Goal: Task Accomplishment & Management: Use online tool/utility

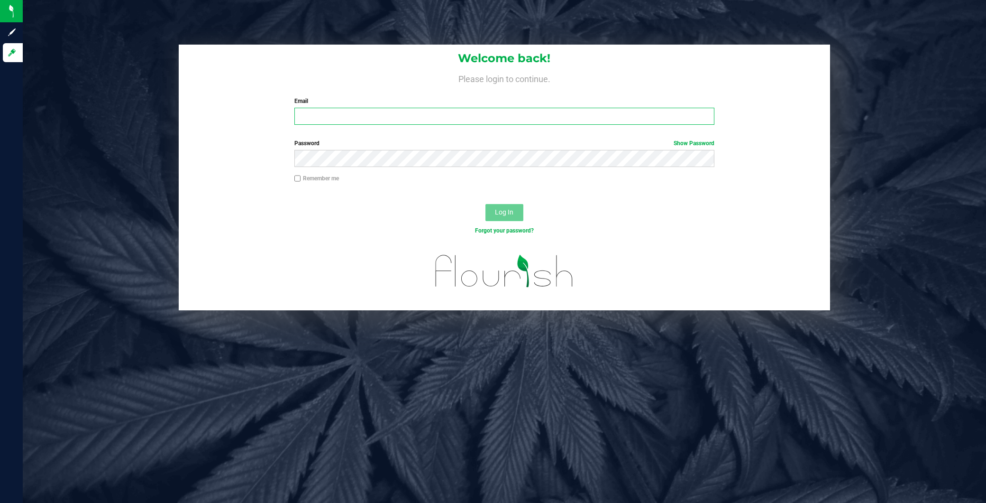
type input "[EMAIL_ADDRESS][DOMAIN_NAME]"
click at [506, 205] on button "Log In" at bounding box center [505, 212] width 38 height 17
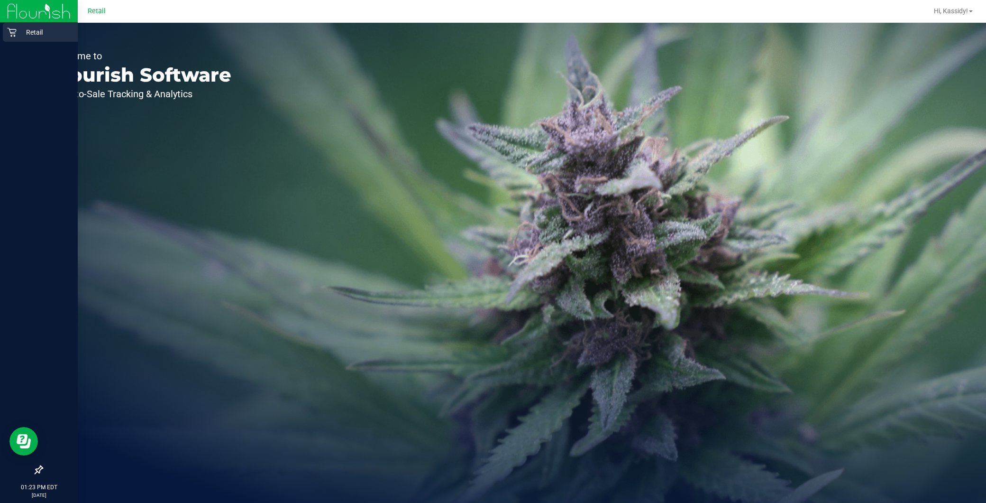
click at [11, 37] on div "Retail" at bounding box center [40, 32] width 75 height 19
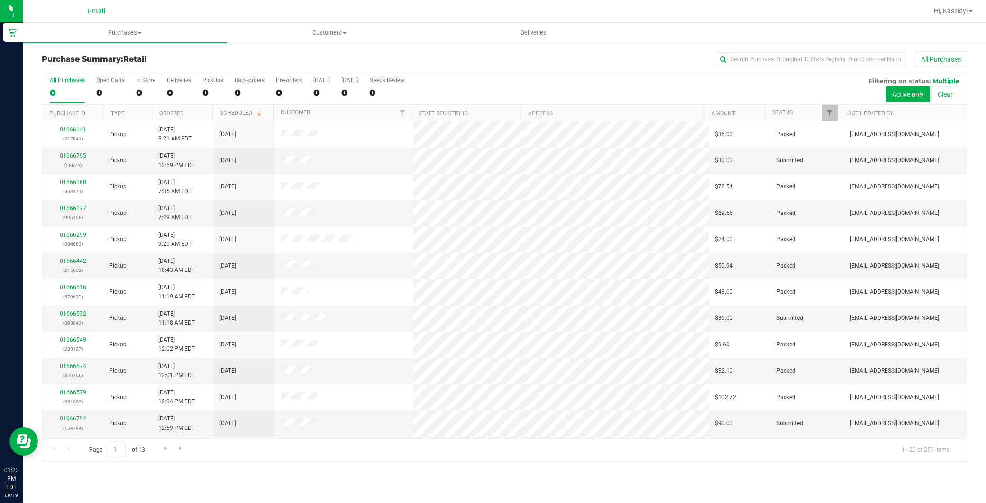
click at [126, 43] on link "Purchases Summary of purchases Fulfillment All purchases" at bounding box center [125, 33] width 204 height 20
click at [95, 64] on li "Fulfillment" at bounding box center [125, 68] width 204 height 11
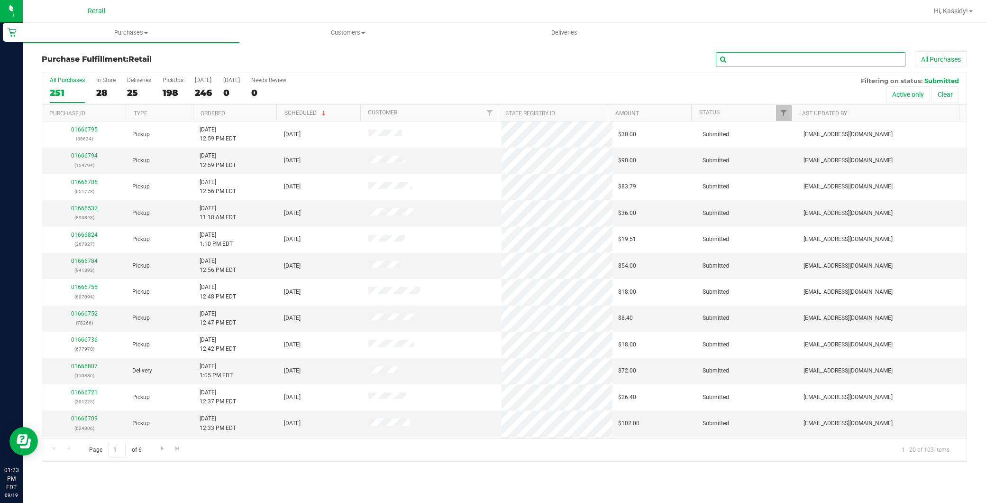
click at [752, 57] on input "text" at bounding box center [811, 59] width 190 height 14
click at [117, 36] on span "Purchases" at bounding box center [131, 32] width 217 height 9
click at [292, 55] on h3 "Purchase Fulfillment: Retail" at bounding box center [196, 59] width 309 height 9
click at [119, 32] on span "Purchases" at bounding box center [131, 32] width 217 height 9
click at [83, 67] on li "Fulfillment" at bounding box center [131, 68] width 217 height 11
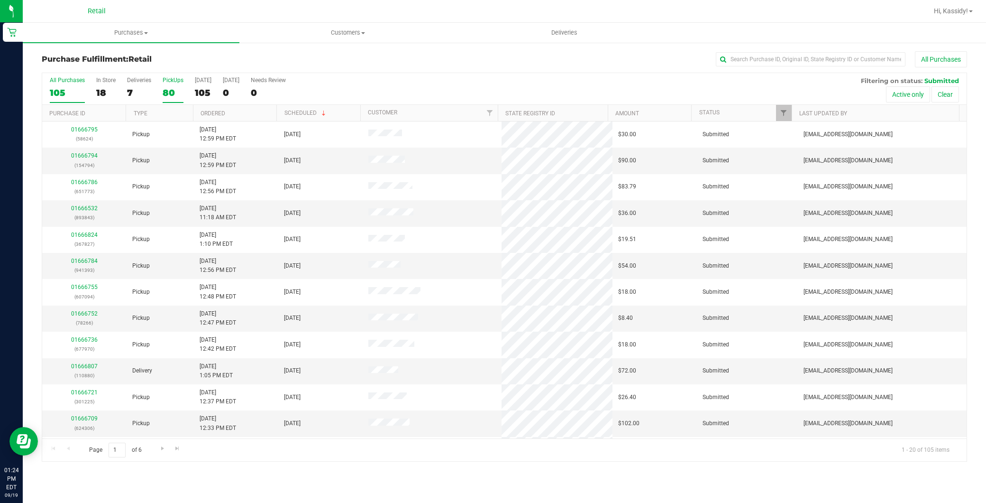
click at [171, 90] on div "80" at bounding box center [173, 92] width 21 height 11
click at [0, 0] on input "PickUps 80" at bounding box center [0, 0] width 0 height 0
click at [171, 90] on div "80" at bounding box center [173, 92] width 21 height 11
click at [0, 0] on input "PickUps 80" at bounding box center [0, 0] width 0 height 0
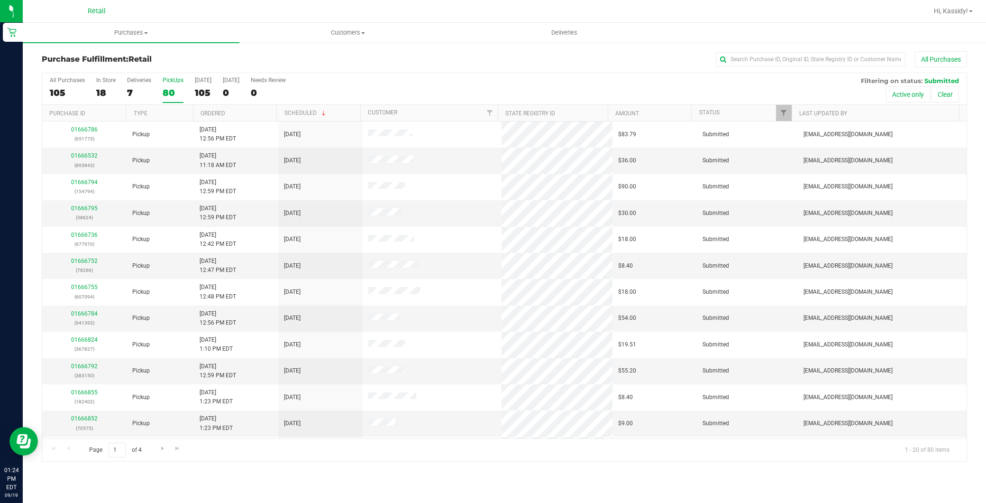
click at [171, 90] on div "80" at bounding box center [173, 92] width 21 height 11
click at [0, 0] on input "PickUps 80" at bounding box center [0, 0] width 0 height 0
click at [741, 57] on input "text" at bounding box center [811, 59] width 190 height 14
click at [731, 62] on input "6+70" at bounding box center [811, 59] width 190 height 14
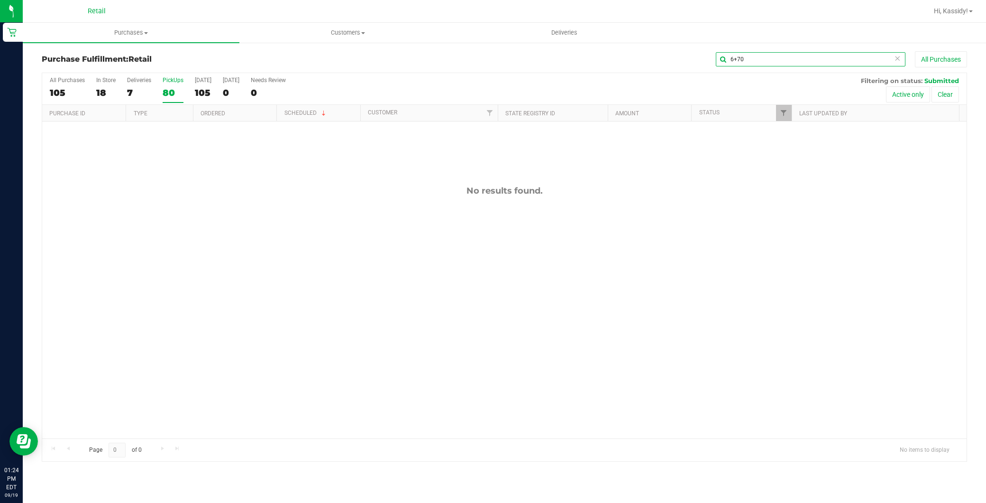
click at [737, 58] on input "6+70" at bounding box center [811, 59] width 190 height 14
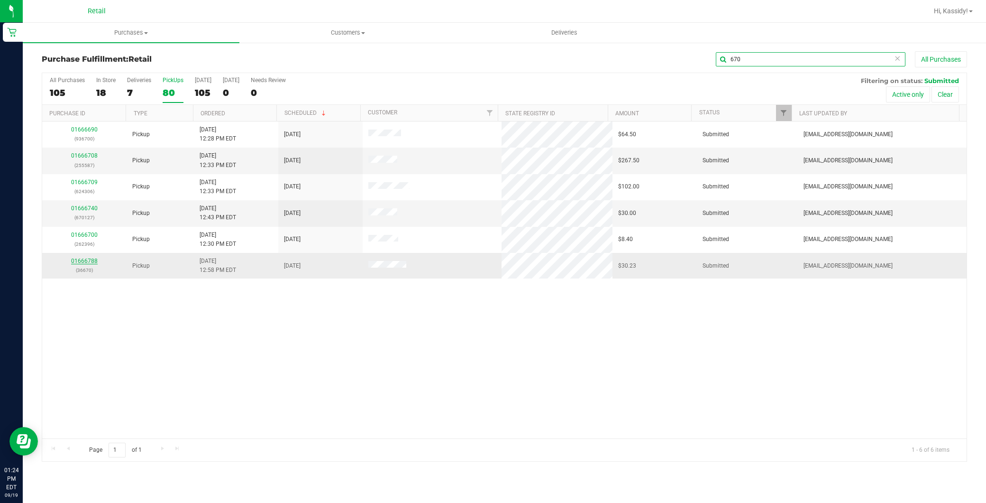
type input "670"
click at [86, 259] on link "01666788" at bounding box center [84, 260] width 27 height 7
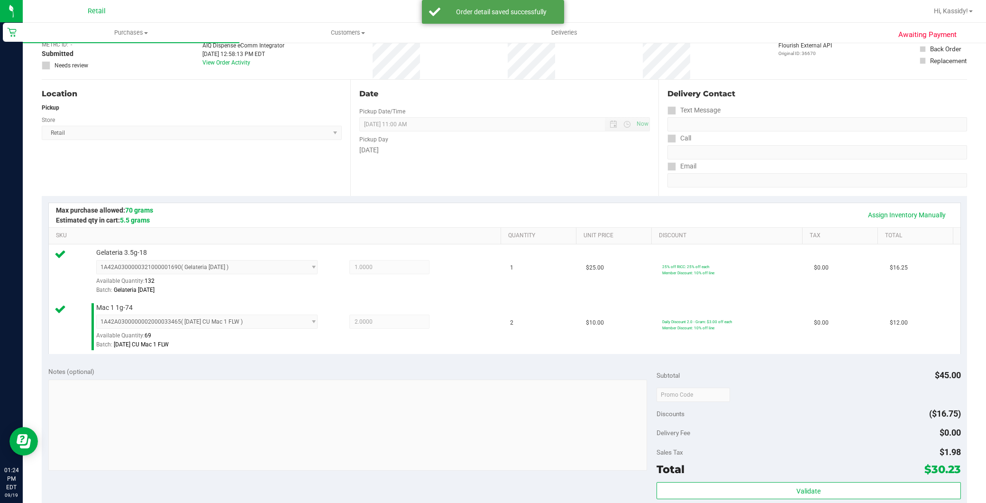
scroll to position [263, 0]
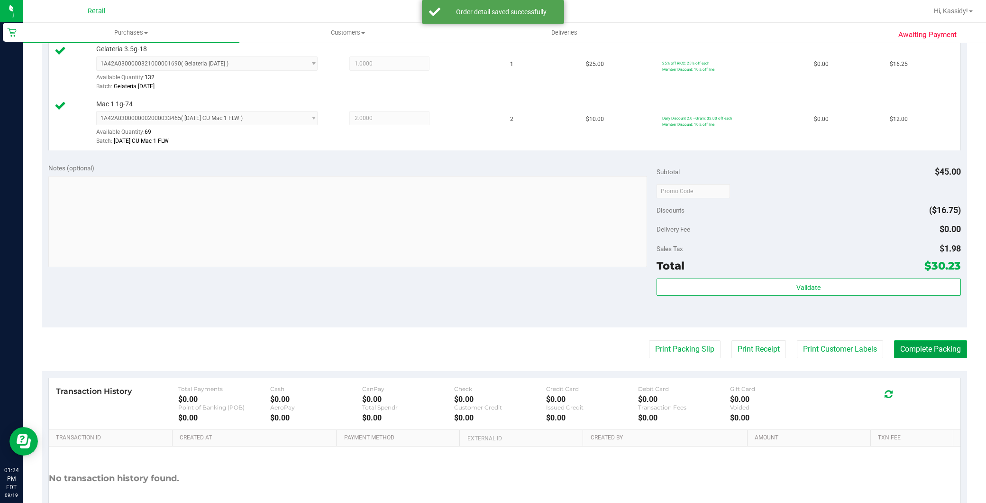
click at [887, 349] on button "Complete Packing" at bounding box center [930, 349] width 73 height 18
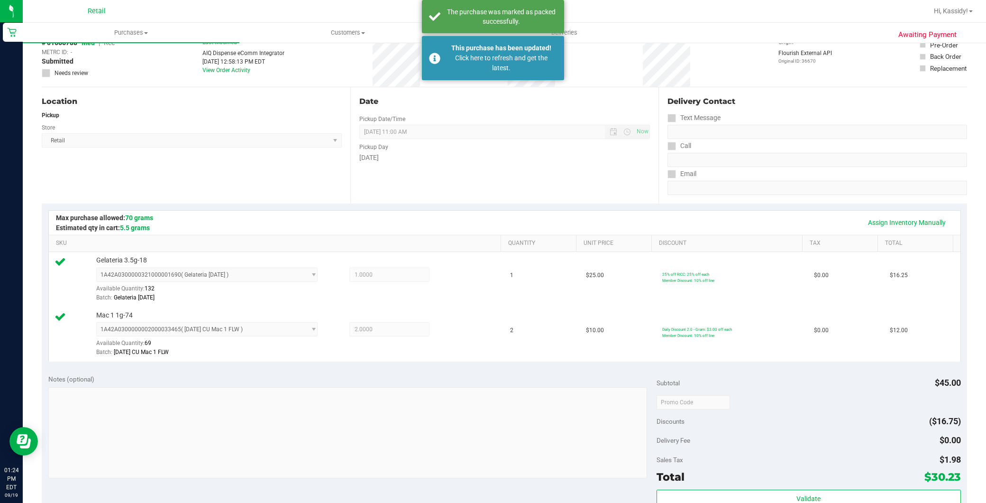
scroll to position [0, 0]
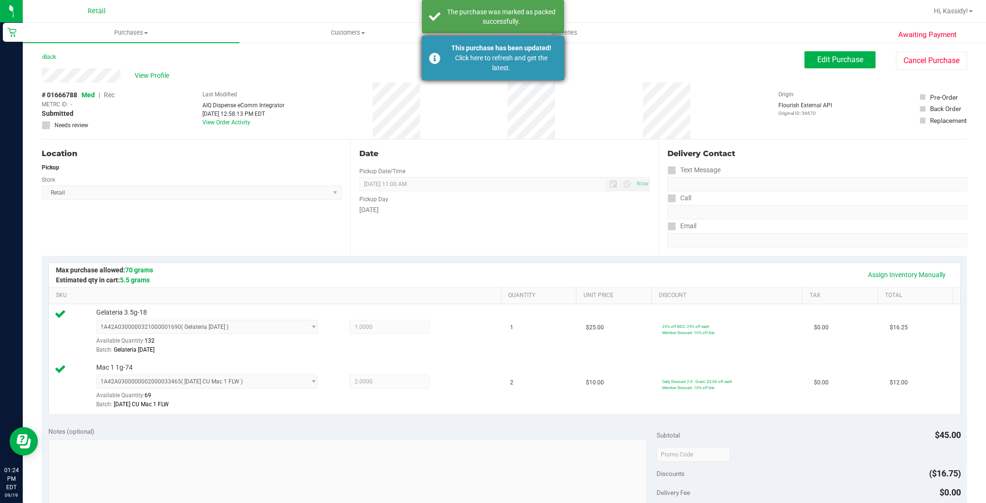
click at [465, 60] on div "Click here to refresh and get the latest." at bounding box center [501, 63] width 111 height 20
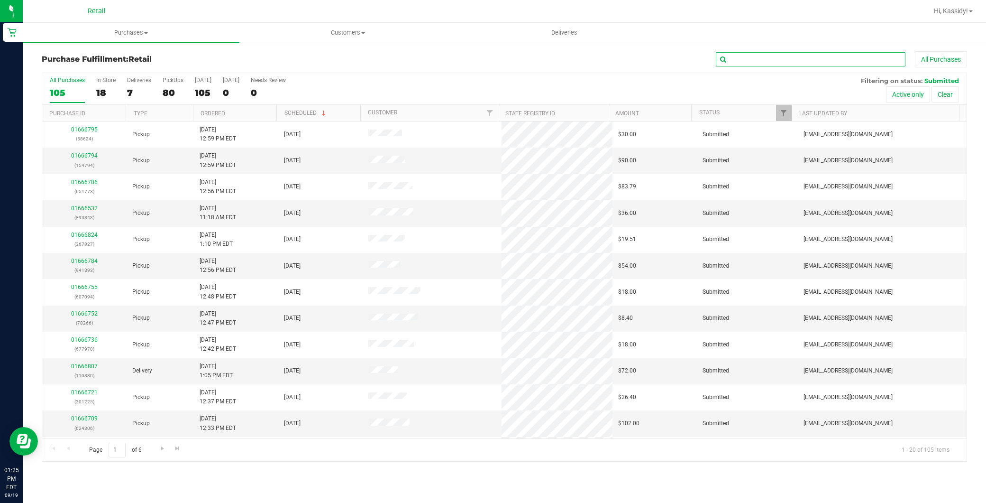
drag, startPoint x: 775, startPoint y: 59, endPoint x: 780, endPoint y: 63, distance: 6.1
click at [776, 60] on input "text" at bounding box center [811, 59] width 190 height 14
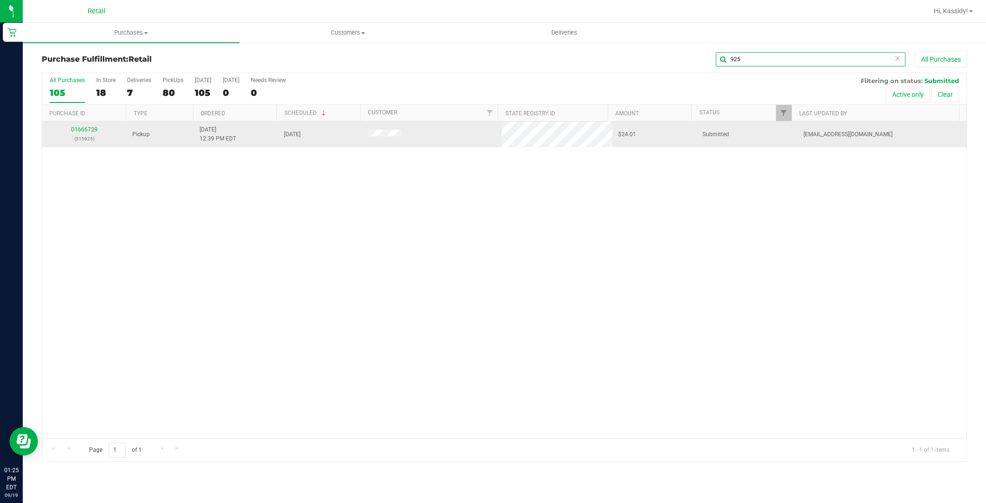
type input "925"
click at [87, 133] on div "01666729 (515925)" at bounding box center [84, 134] width 73 height 18
click at [82, 124] on td "01666729 (515925)" at bounding box center [84, 134] width 84 height 26
click at [81, 128] on link "01666729" at bounding box center [84, 129] width 27 height 7
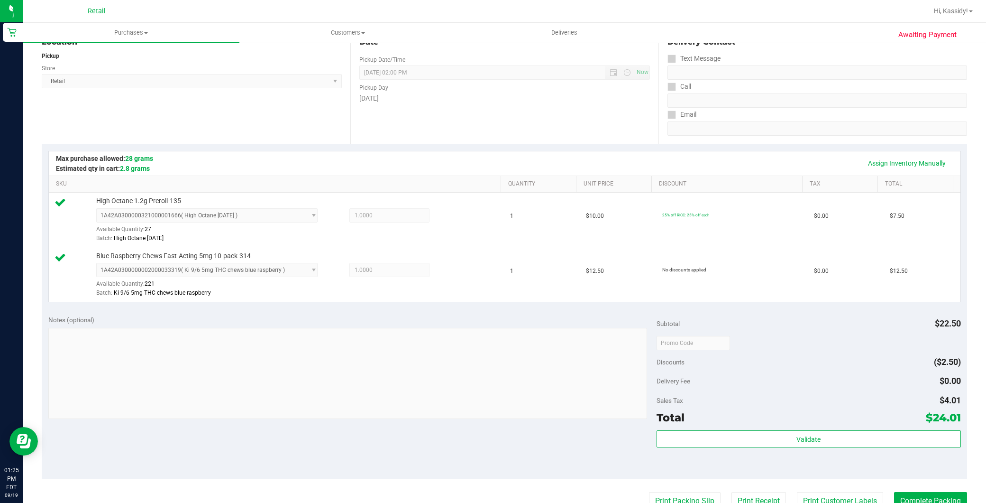
scroll to position [263, 0]
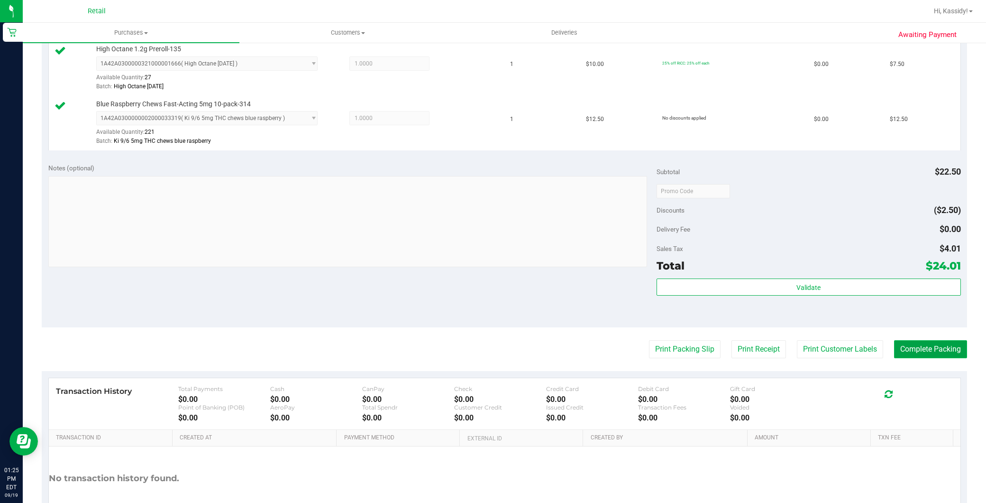
click at [887, 347] on button "Complete Packing" at bounding box center [930, 349] width 73 height 18
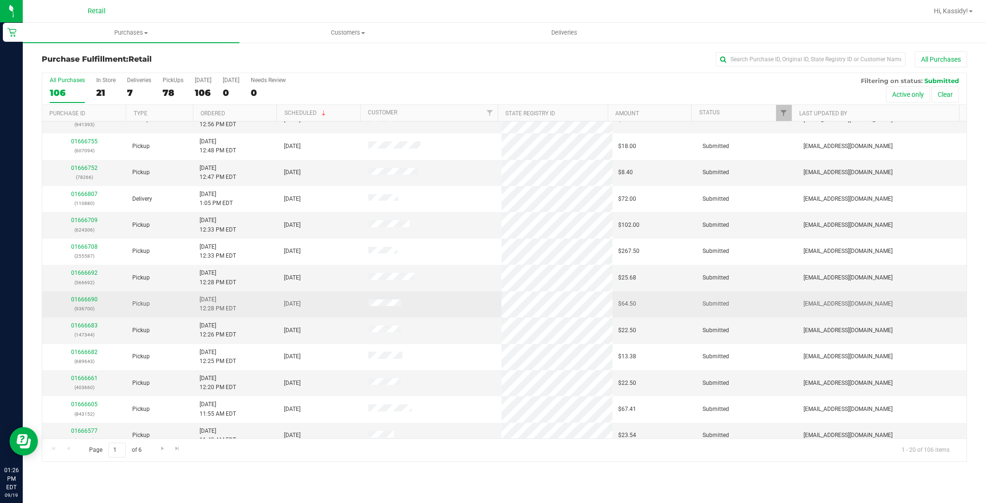
scroll to position [209, 0]
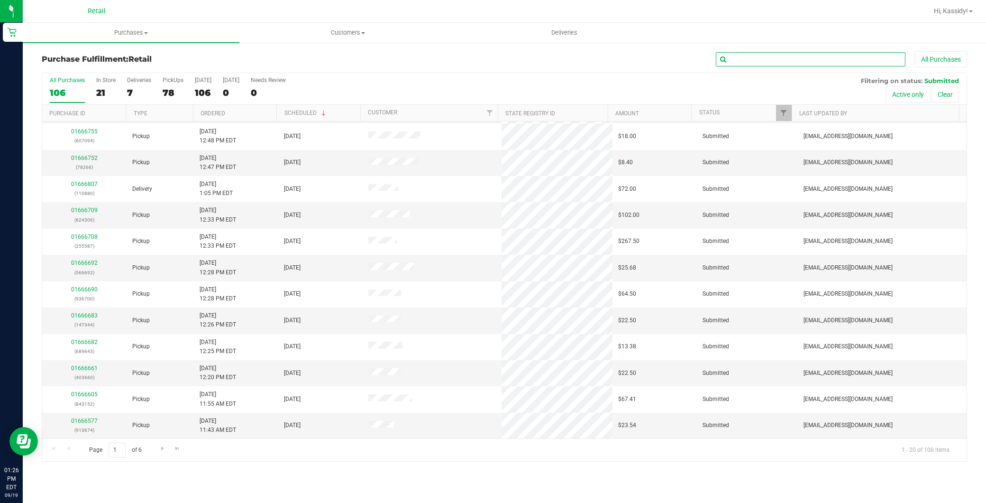
click at [801, 53] on input "text" at bounding box center [811, 59] width 190 height 14
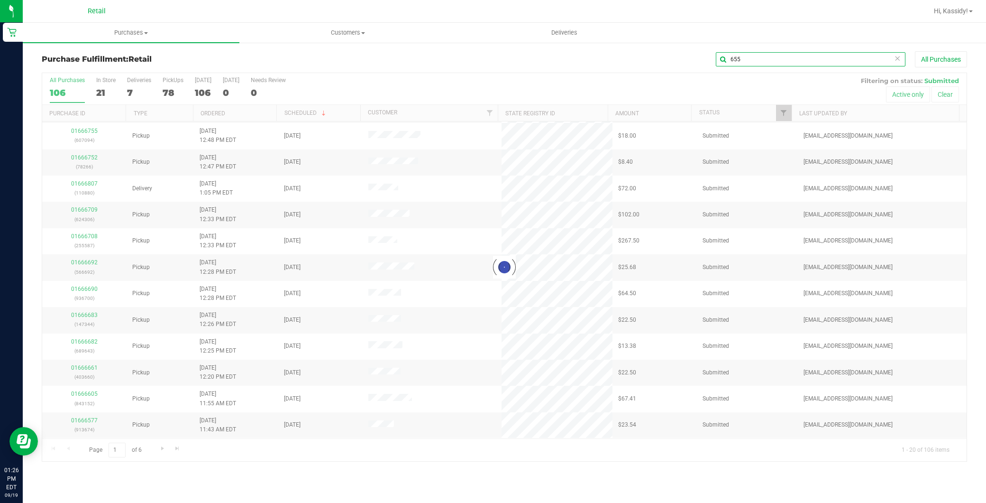
scroll to position [0, 0]
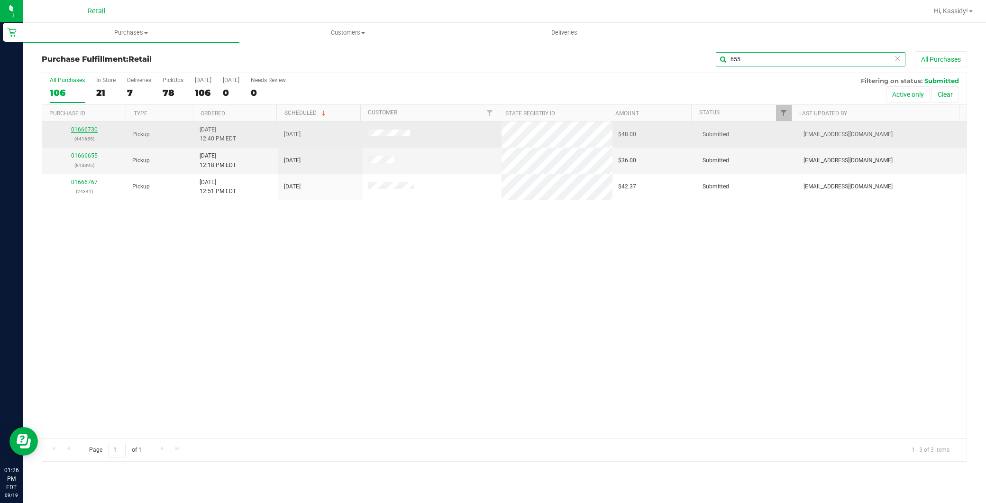
type input "655"
click at [89, 129] on link "01666730" at bounding box center [84, 129] width 27 height 7
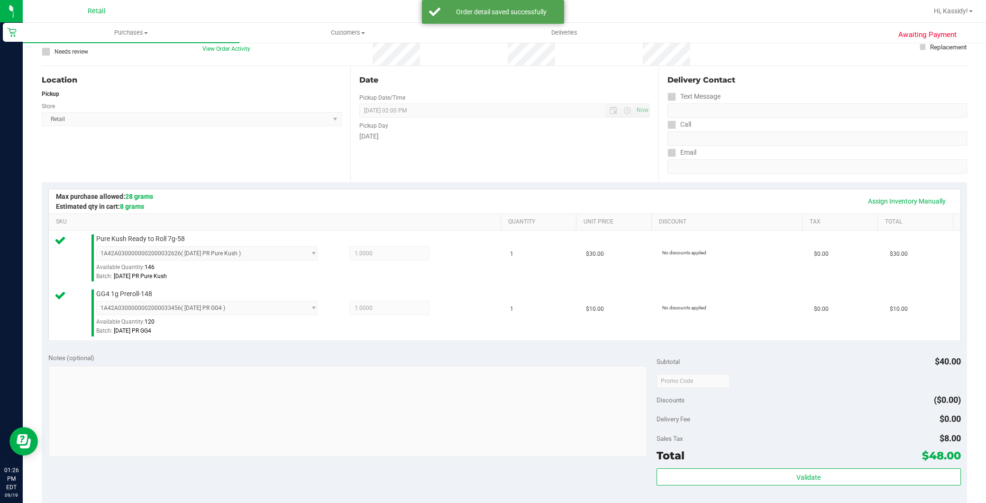
scroll to position [158, 0]
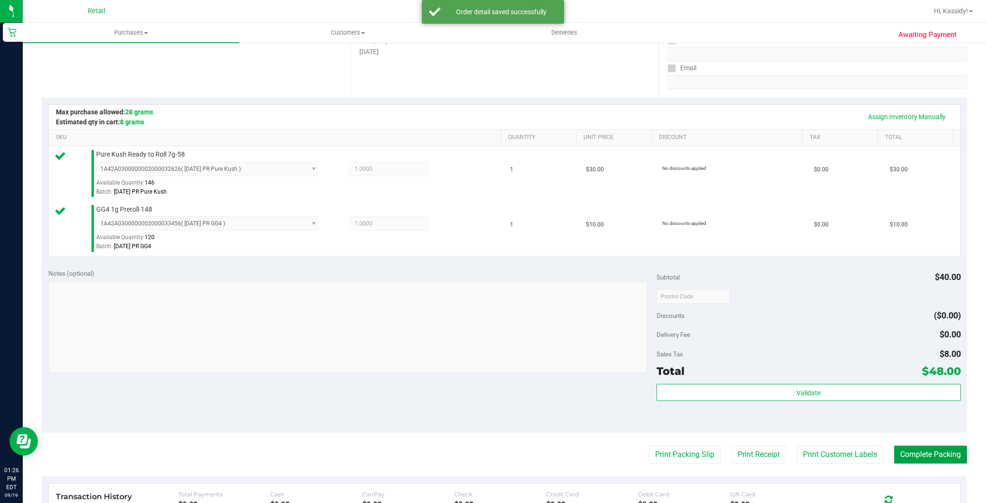
click at [887, 438] on button "Complete Packing" at bounding box center [930, 454] width 73 height 18
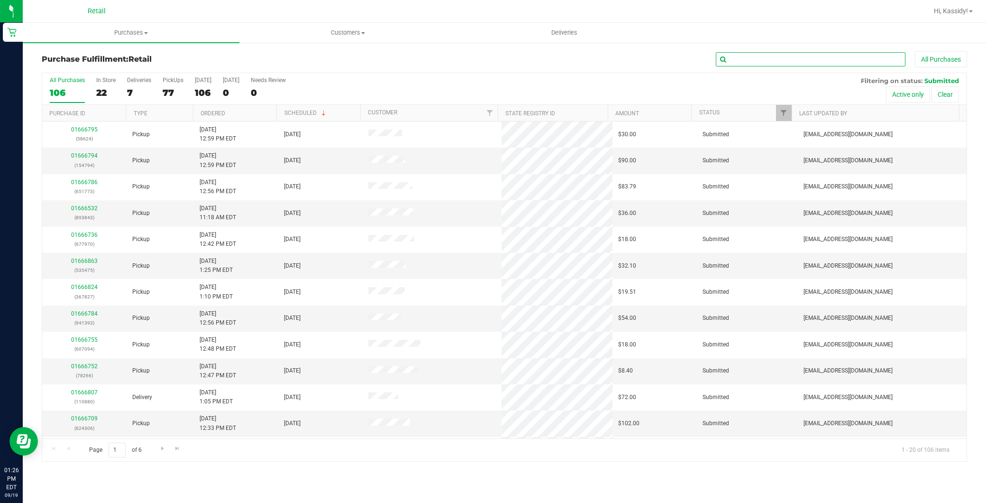
click at [761, 59] on input "text" at bounding box center [811, 59] width 190 height 14
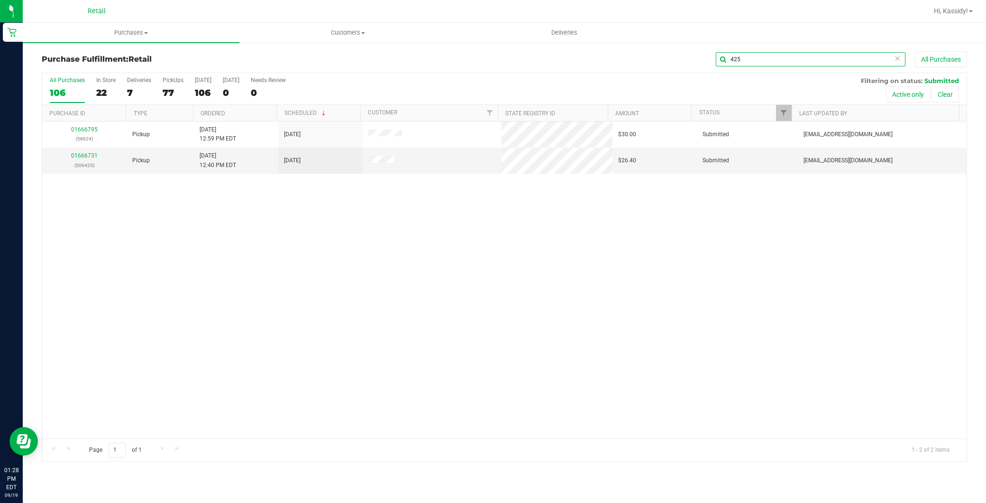
type input "425"
click at [152, 30] on span "Purchases" at bounding box center [131, 32] width 217 height 9
click at [103, 64] on li "Fulfillment" at bounding box center [131, 68] width 217 height 11
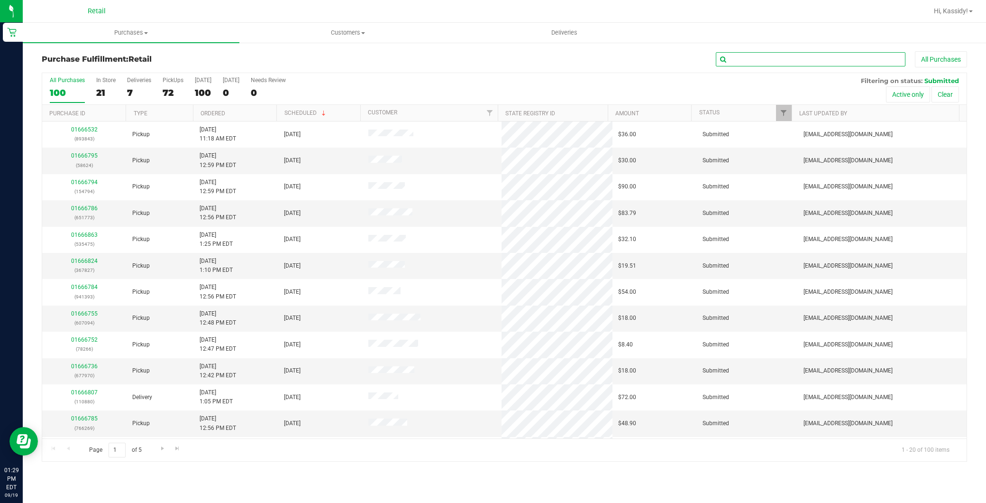
click at [745, 58] on input "text" at bounding box center [811, 59] width 190 height 14
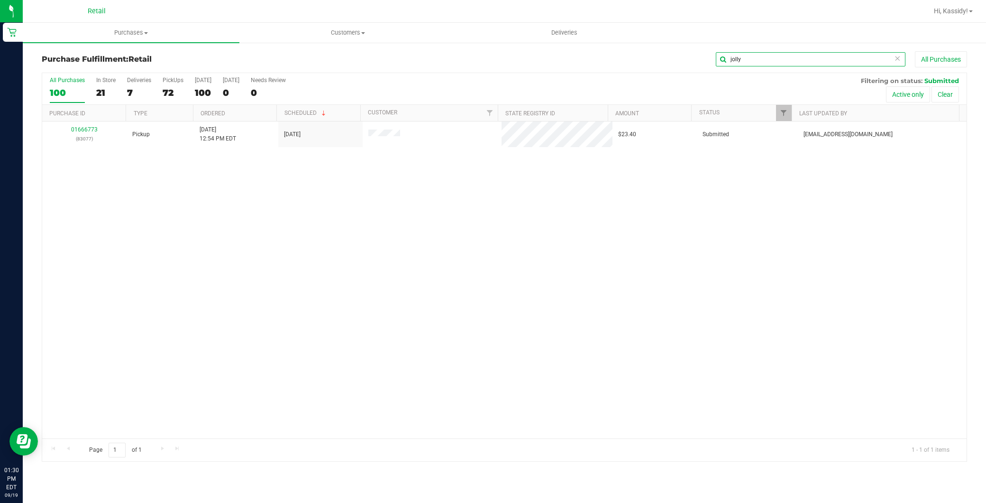
drag, startPoint x: 742, startPoint y: 57, endPoint x: 700, endPoint y: 52, distance: 42.0
click at [702, 53] on div "jolly All Purchases" at bounding box center [658, 59] width 617 height 16
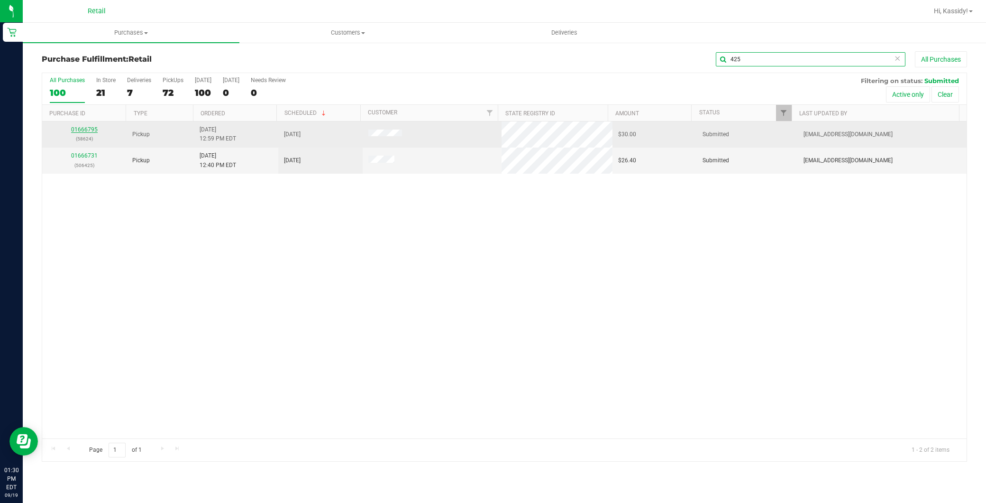
type input "425"
click at [92, 129] on link "01666795" at bounding box center [84, 129] width 27 height 7
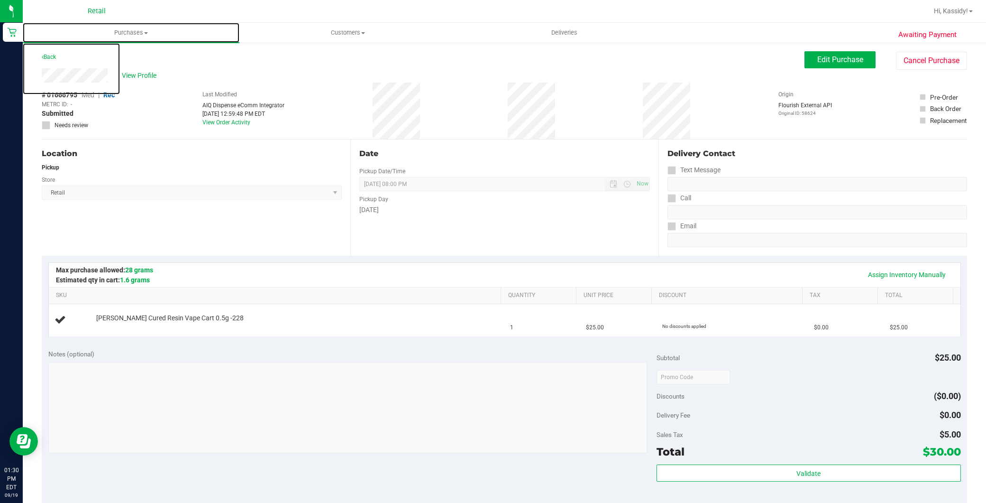
click at [112, 35] on span "Purchases" at bounding box center [131, 32] width 217 height 9
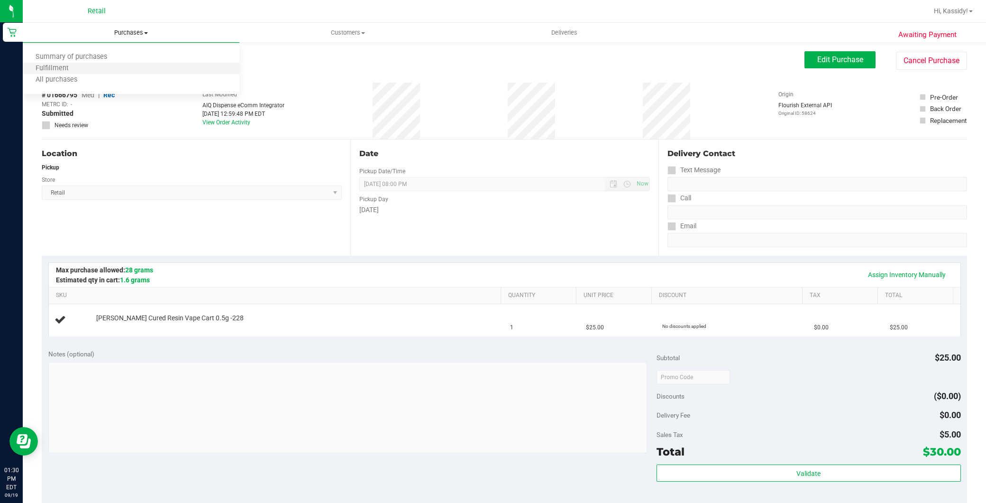
click at [93, 63] on li "Fulfillment" at bounding box center [131, 68] width 217 height 11
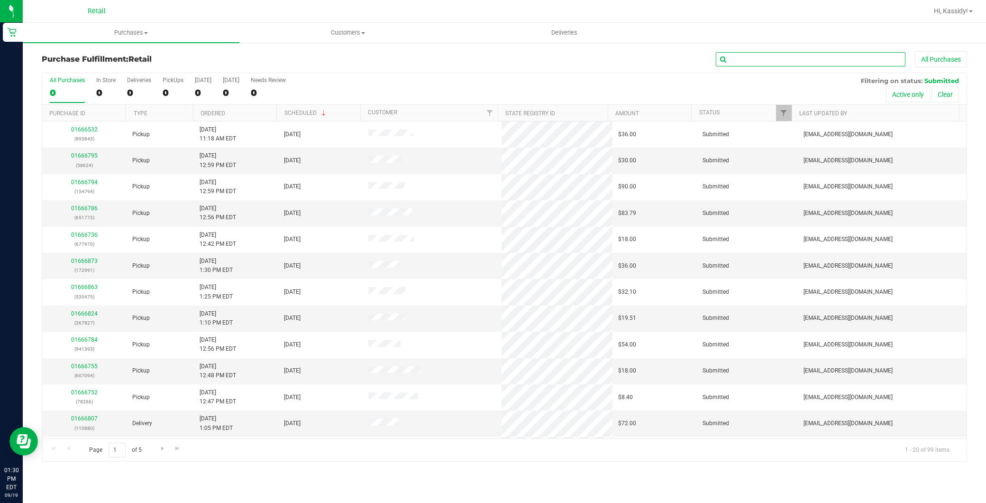
click at [746, 58] on input "text" at bounding box center [811, 59] width 190 height 14
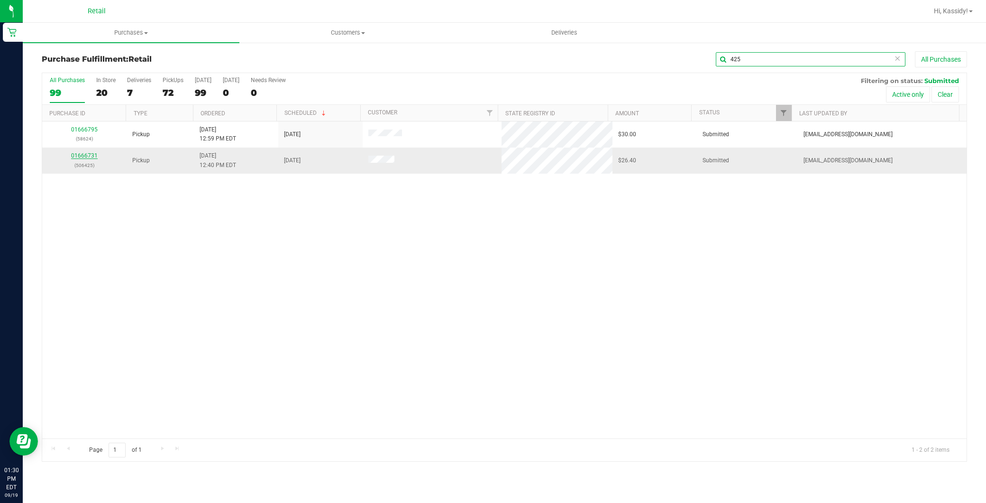
type input "425"
click at [92, 156] on link "01666731" at bounding box center [84, 155] width 27 height 7
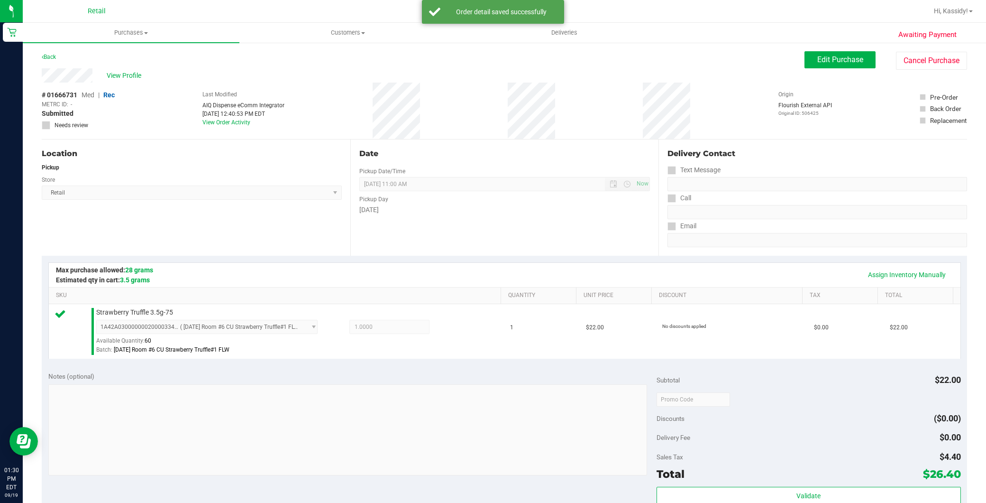
scroll to position [273, 0]
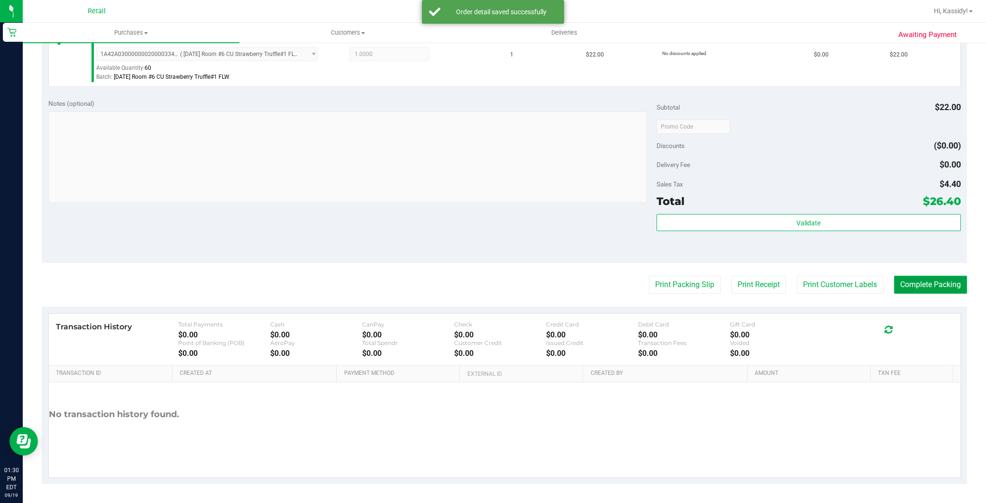
click at [887, 282] on button "Complete Packing" at bounding box center [930, 285] width 73 height 18
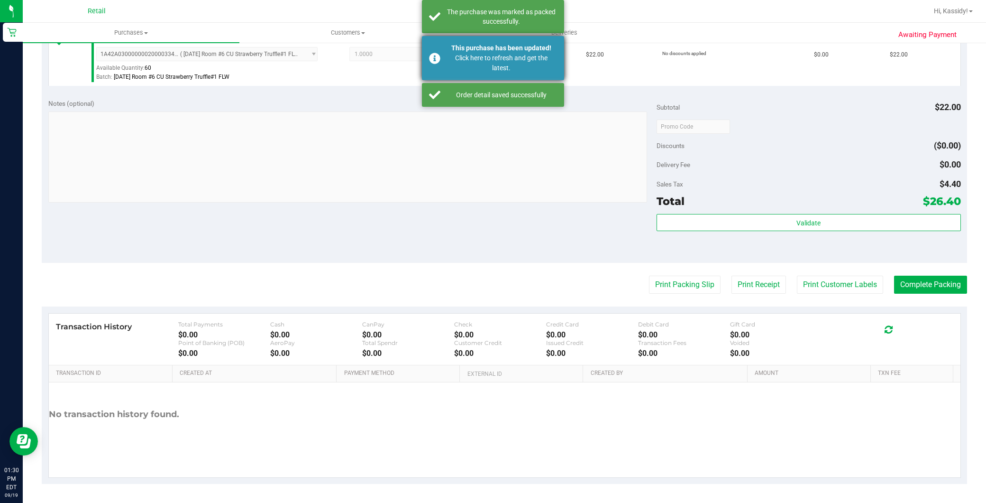
click at [495, 51] on div "This purchase has been updated!" at bounding box center [501, 48] width 111 height 10
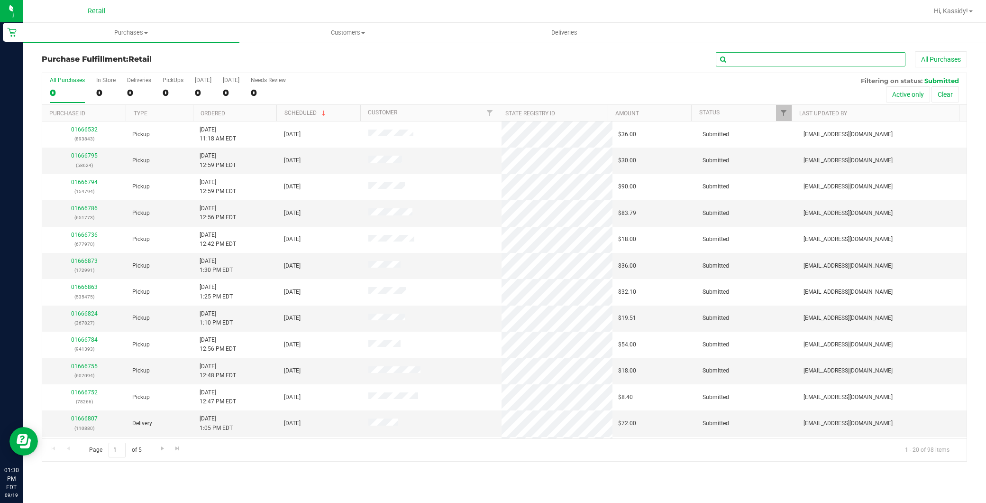
click at [789, 62] on input "text" at bounding box center [811, 59] width 190 height 14
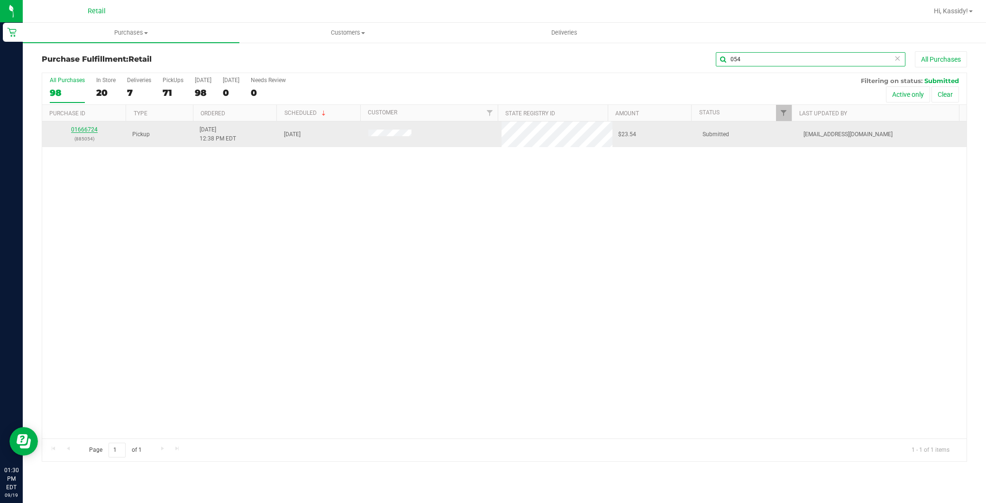
type input "054"
click at [87, 127] on link "01666724" at bounding box center [84, 129] width 27 height 7
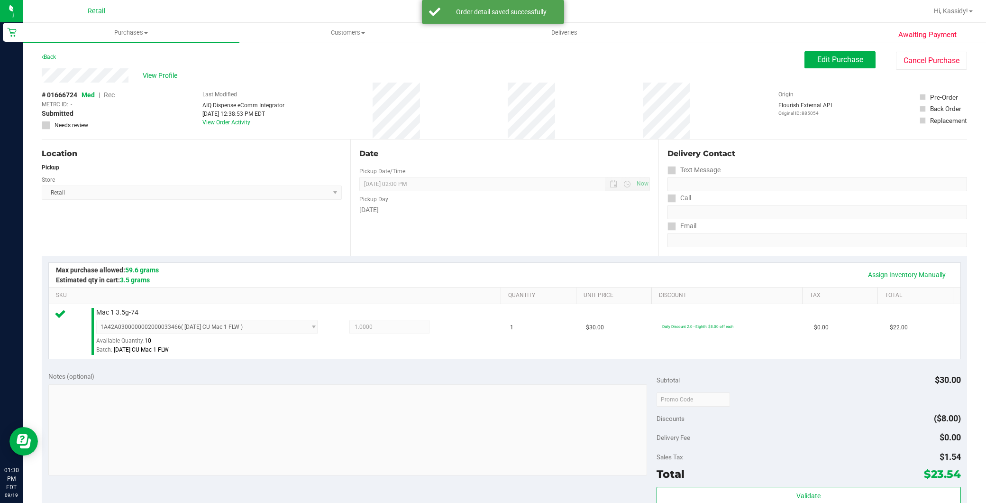
scroll to position [273, 0]
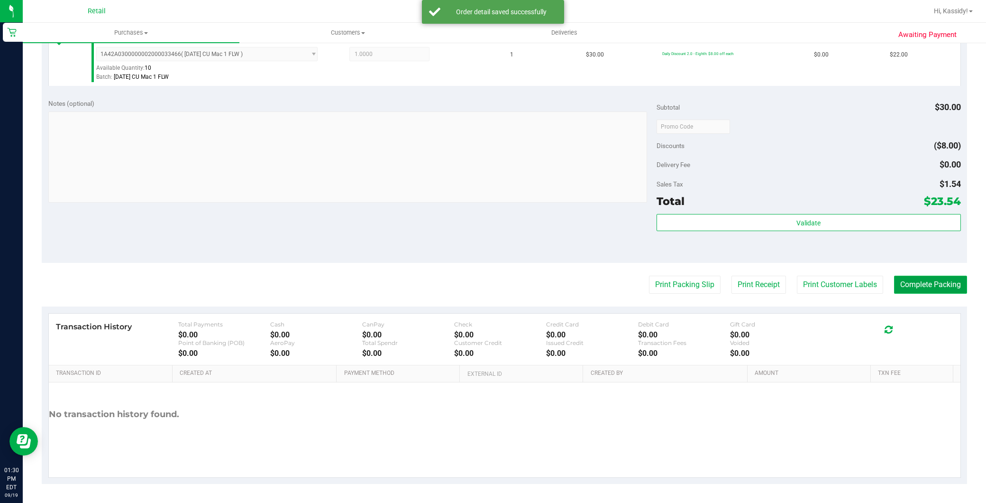
click at [887, 288] on button "Complete Packing" at bounding box center [930, 285] width 73 height 18
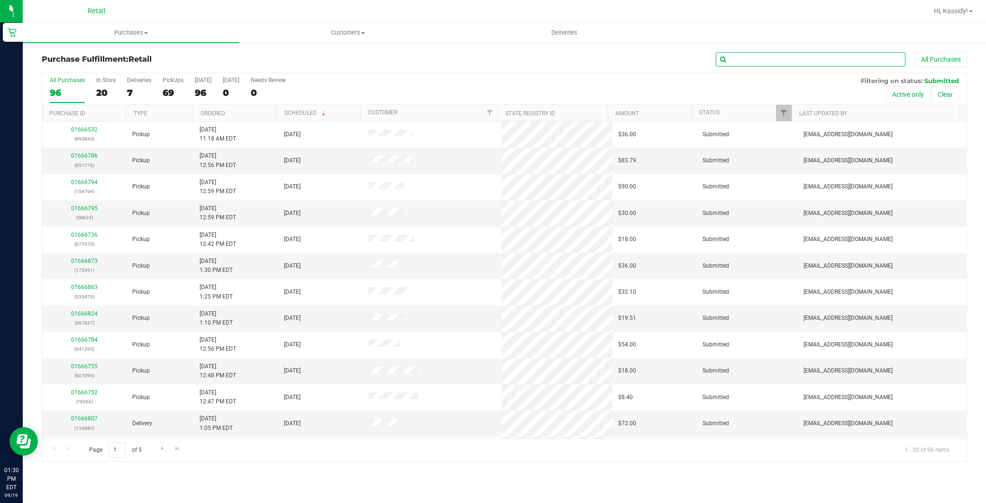
click at [721, 63] on input "text" at bounding box center [811, 59] width 190 height 14
type input "643"
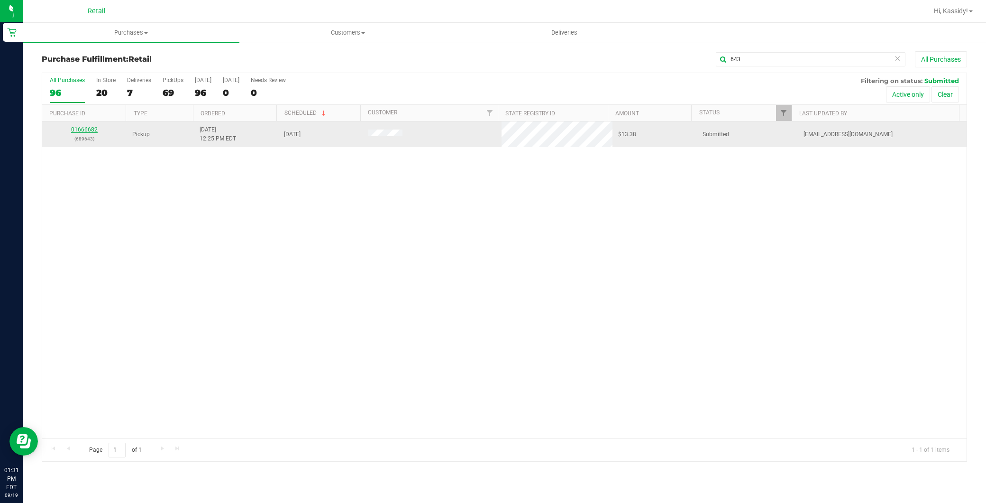
click at [86, 127] on link "01666682" at bounding box center [84, 129] width 27 height 7
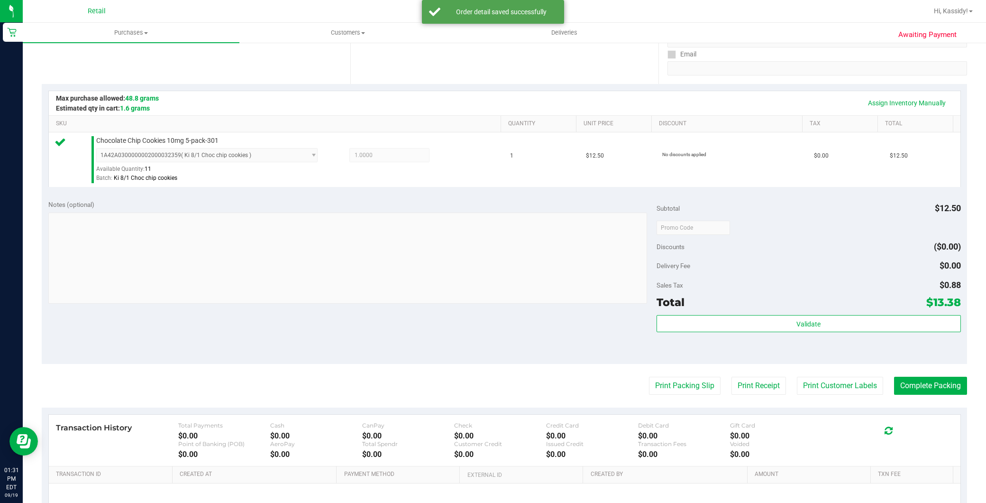
scroll to position [263, 0]
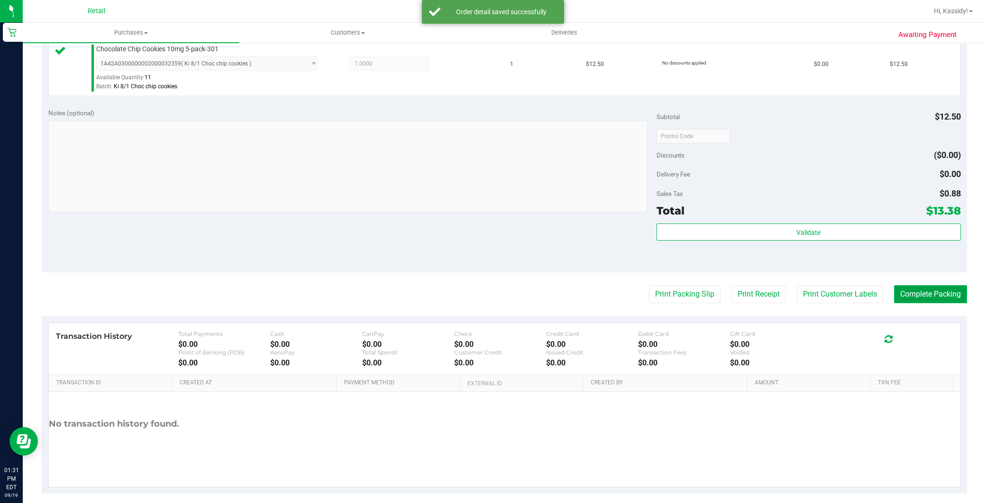
click at [887, 298] on button "Complete Packing" at bounding box center [930, 294] width 73 height 18
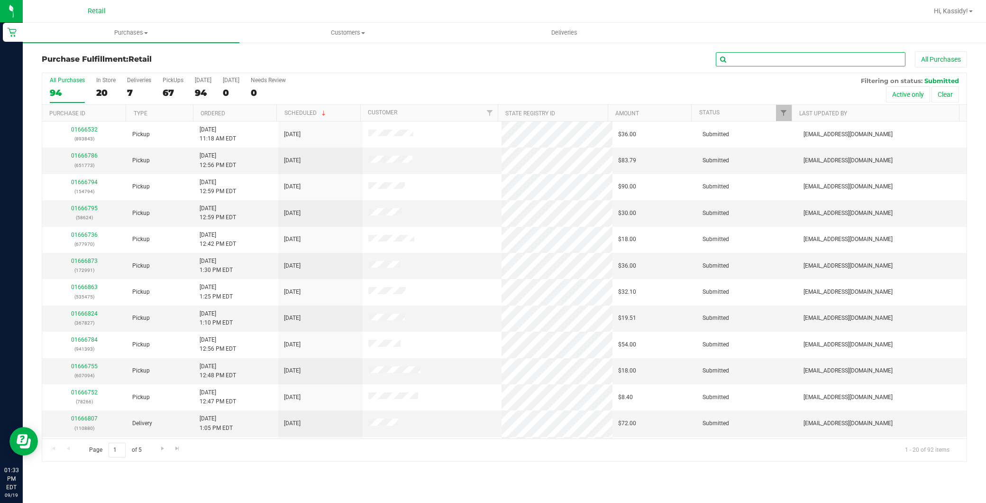
click at [767, 61] on input "text" at bounding box center [811, 59] width 190 height 14
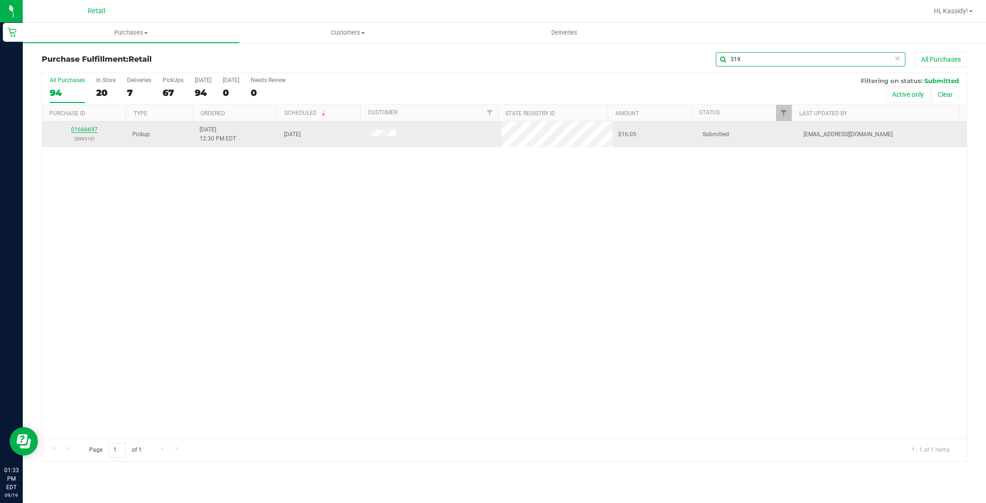
type input "319"
click at [88, 130] on link "01666697" at bounding box center [84, 129] width 27 height 7
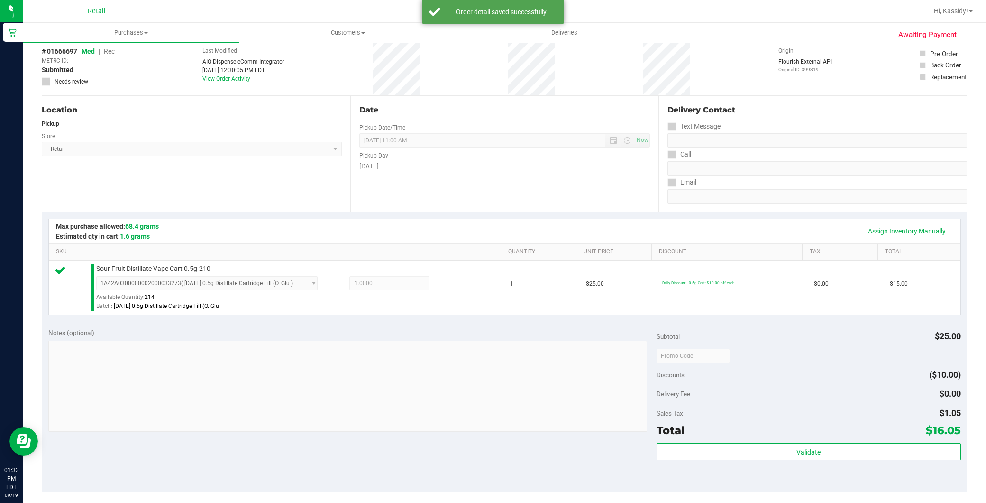
scroll to position [263, 0]
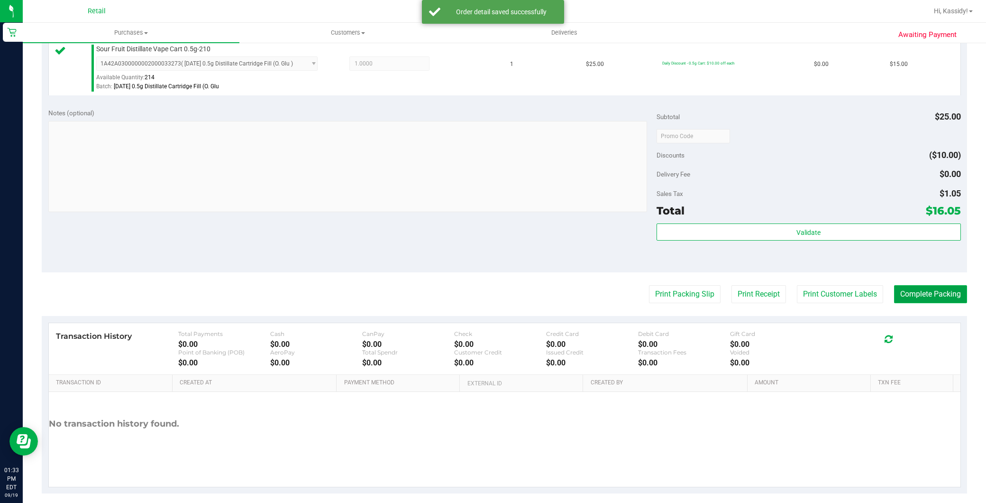
click at [887, 293] on button "Complete Packing" at bounding box center [930, 294] width 73 height 18
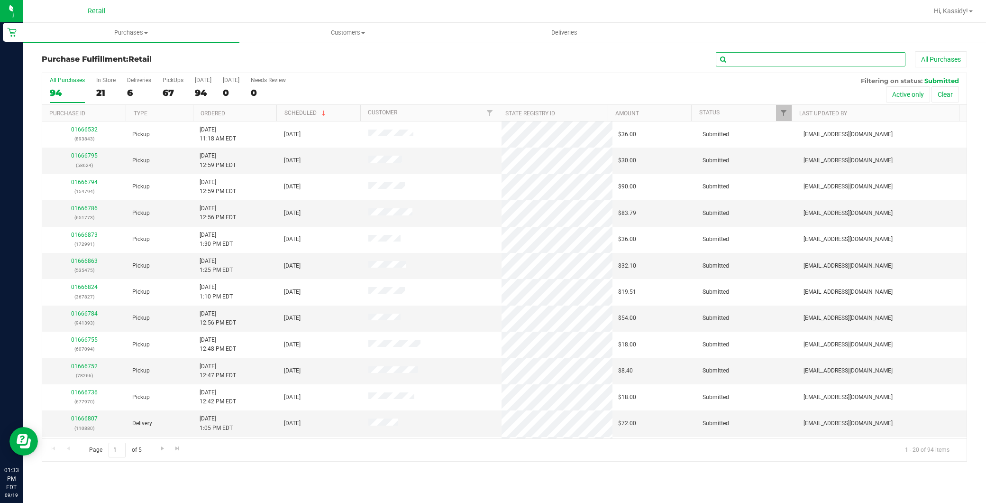
click at [836, 54] on input "text" at bounding box center [811, 59] width 190 height 14
type input "093"
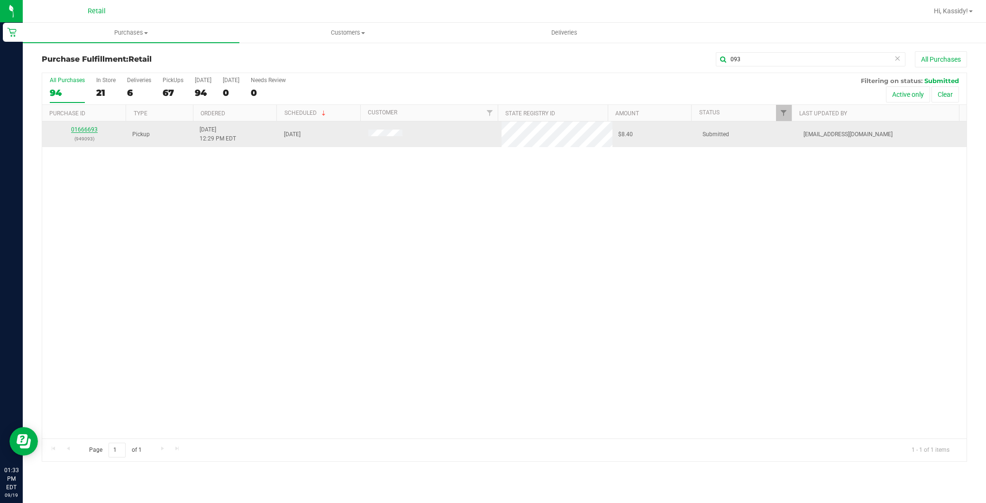
click at [82, 129] on link "01666693" at bounding box center [84, 129] width 27 height 7
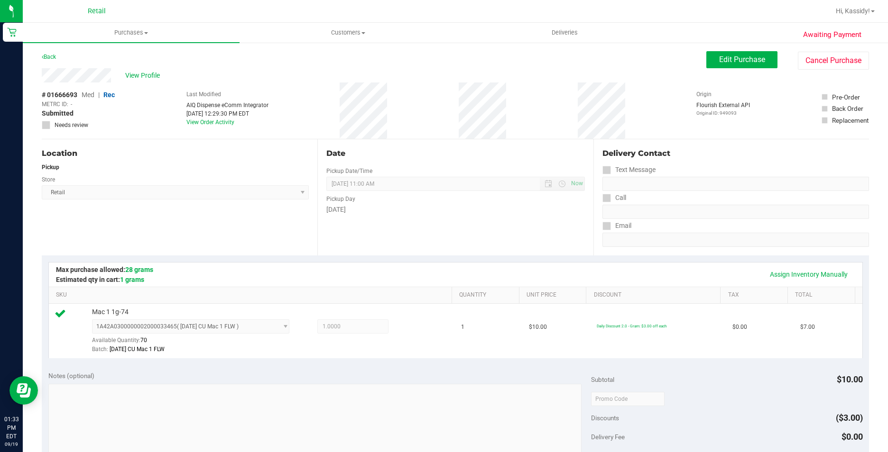
click at [672, 48] on div "Awaiting Payment Back Edit Purchase Cancel Purchase View Profile # 01666693 Med…" at bounding box center [455, 409] width 865 height 734
click at [468, 162] on div "Date Pickup Date/Time 09/19/2025 Now 09/19/2025 11:00 AM Now Pickup Day Friday" at bounding box center [455, 197] width 276 height 116
drag, startPoint x: 468, startPoint y: 161, endPoint x: 556, endPoint y: 85, distance: 116.3
click at [556, 85] on div "# 01666693 Med | Rec METRC ID: - Submitted Needs review Last Modified AIQ Dispe…" at bounding box center [455, 111] width 827 height 56
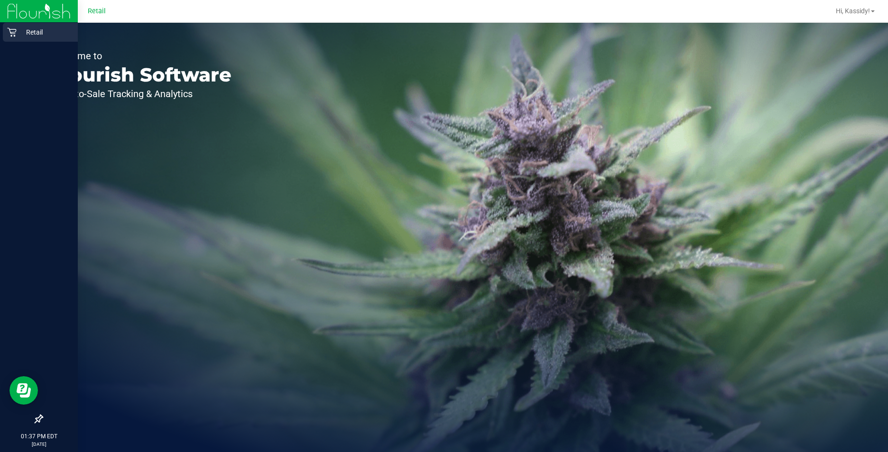
click at [12, 32] on icon at bounding box center [11, 32] width 9 height 9
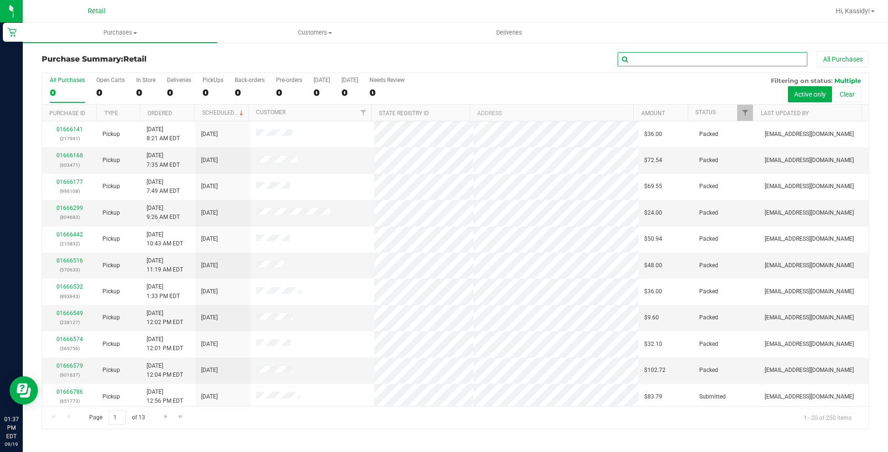
click at [643, 58] on input "text" at bounding box center [712, 59] width 190 height 14
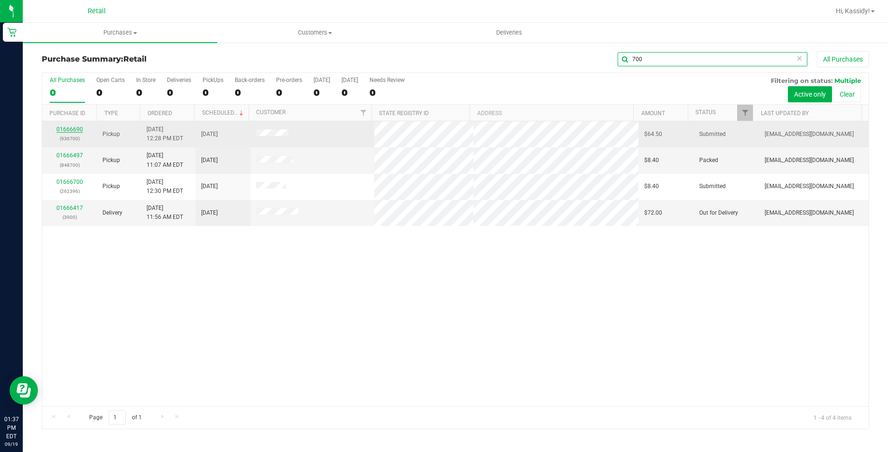
type input "700"
click at [72, 129] on link "01666690" at bounding box center [69, 129] width 27 height 7
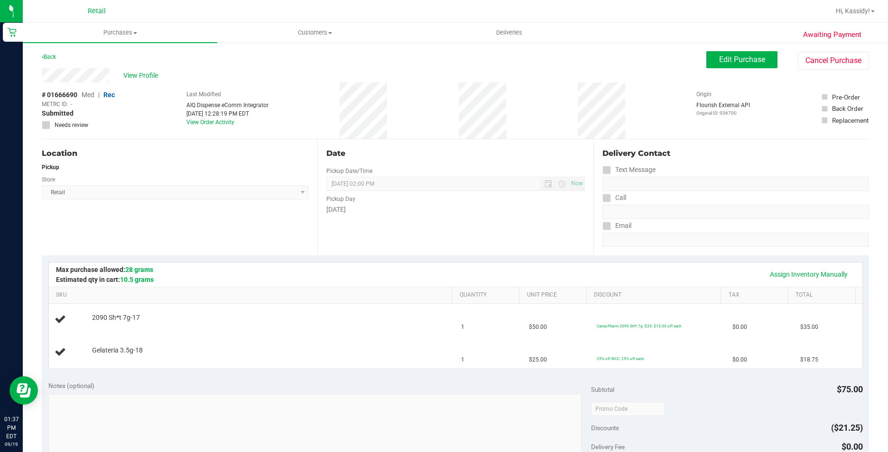
click at [148, 216] on div "Location Pickup Store Retail Select Store Retail" at bounding box center [180, 197] width 276 height 116
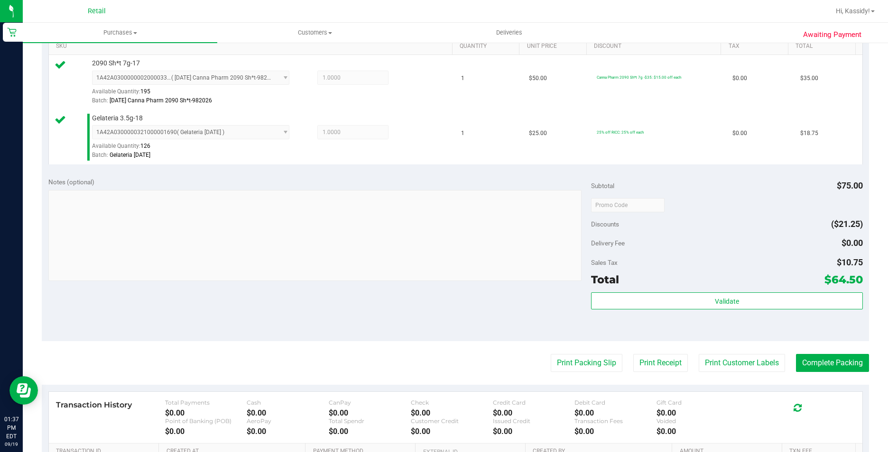
scroll to position [285, 0]
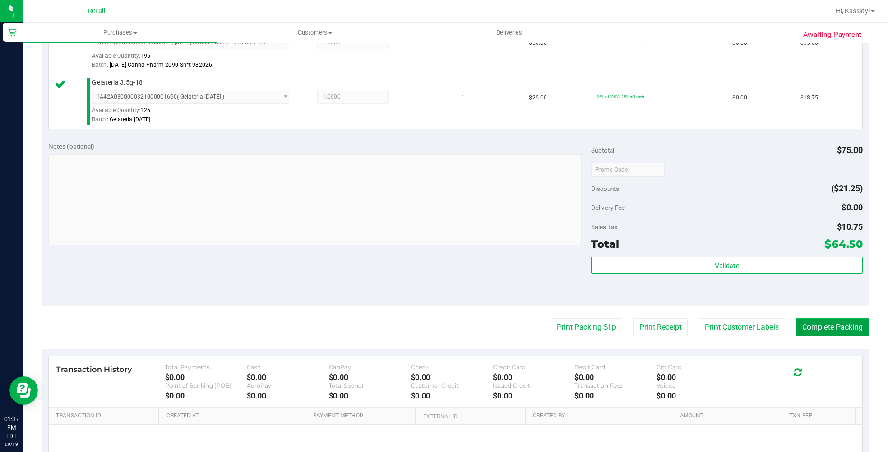
click at [838, 333] on button "Complete Packing" at bounding box center [832, 328] width 73 height 18
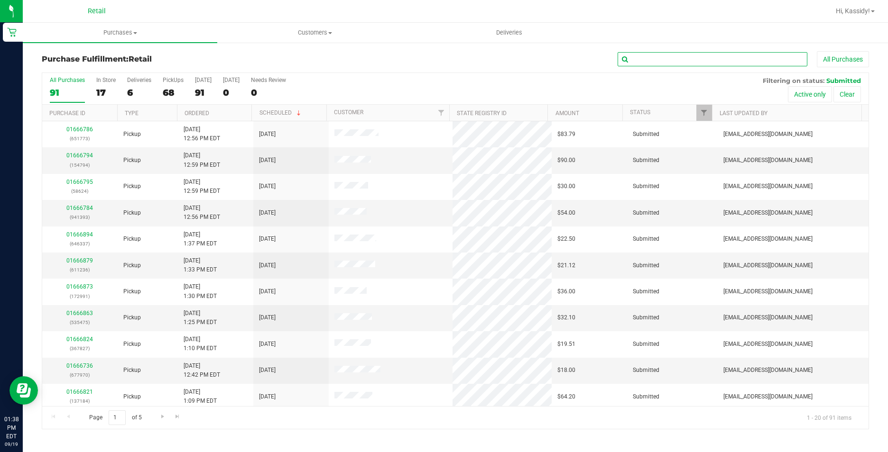
click at [706, 65] on input "text" at bounding box center [712, 59] width 190 height 14
type input "093"
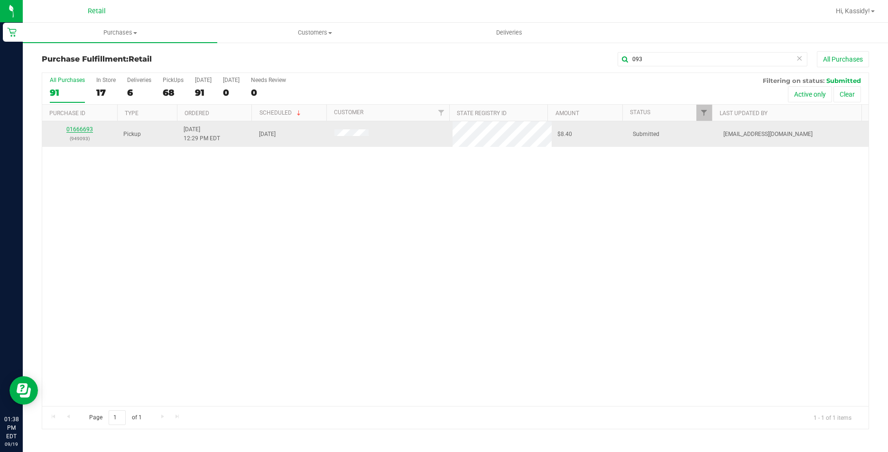
click at [78, 128] on link "01666693" at bounding box center [79, 129] width 27 height 7
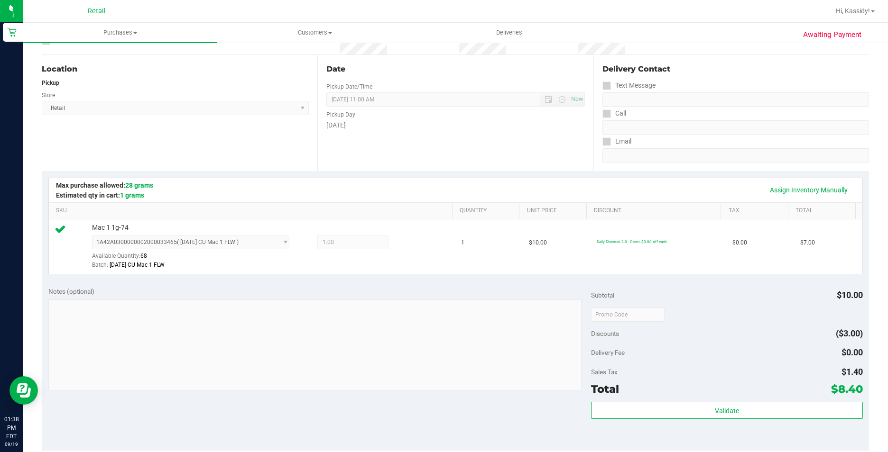
scroll to position [190, 0]
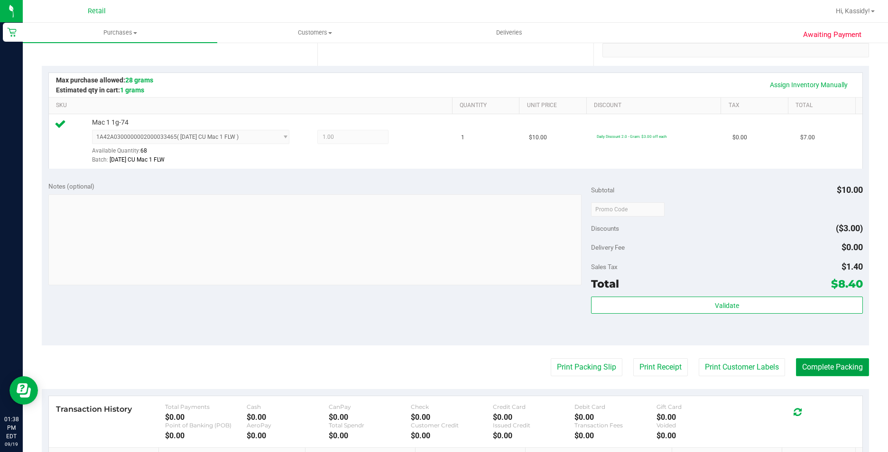
click at [817, 362] on button "Complete Packing" at bounding box center [832, 368] width 73 height 18
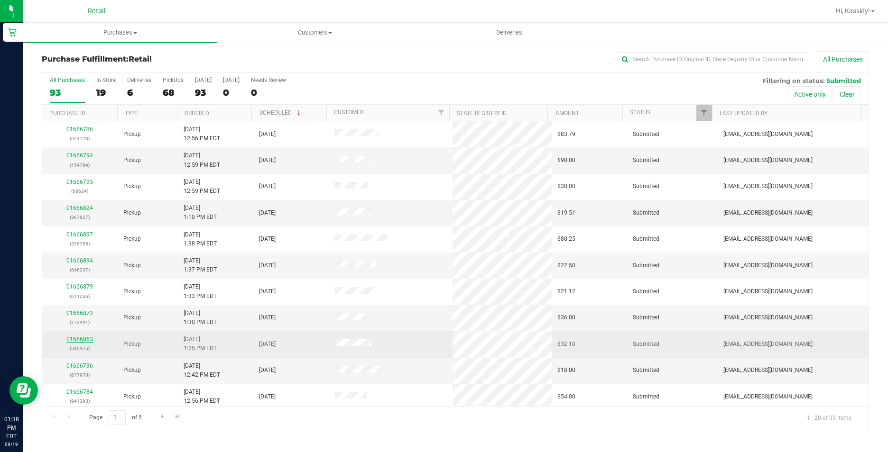
click at [86, 340] on link "01666863" at bounding box center [79, 339] width 27 height 7
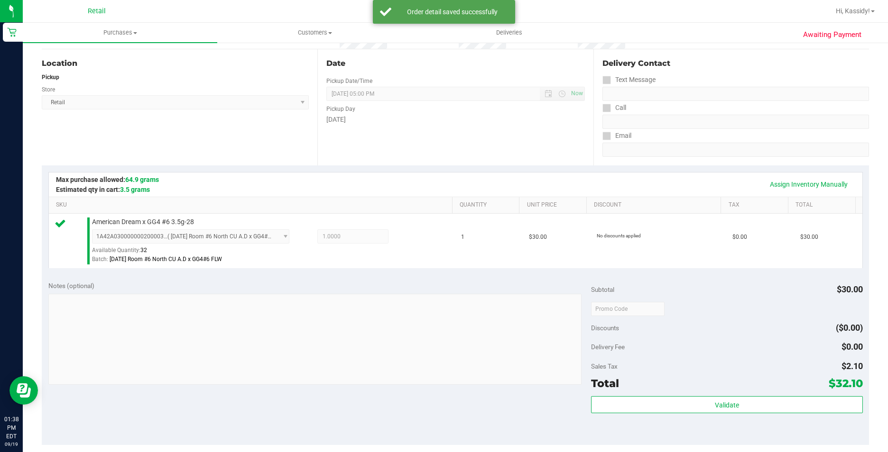
scroll to position [190, 0]
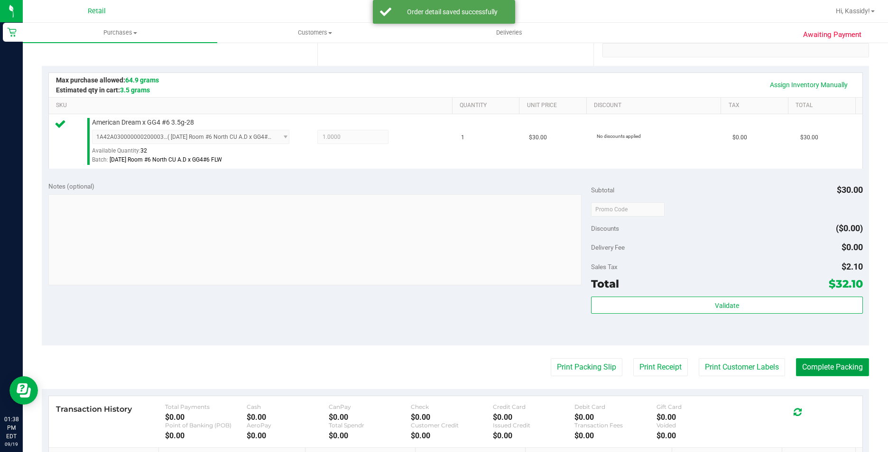
click at [818, 362] on button "Complete Packing" at bounding box center [832, 368] width 73 height 18
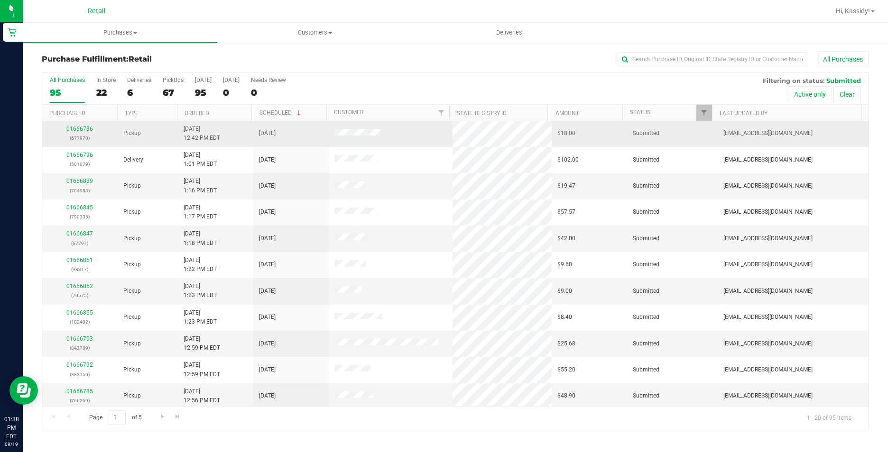
scroll to position [240, 0]
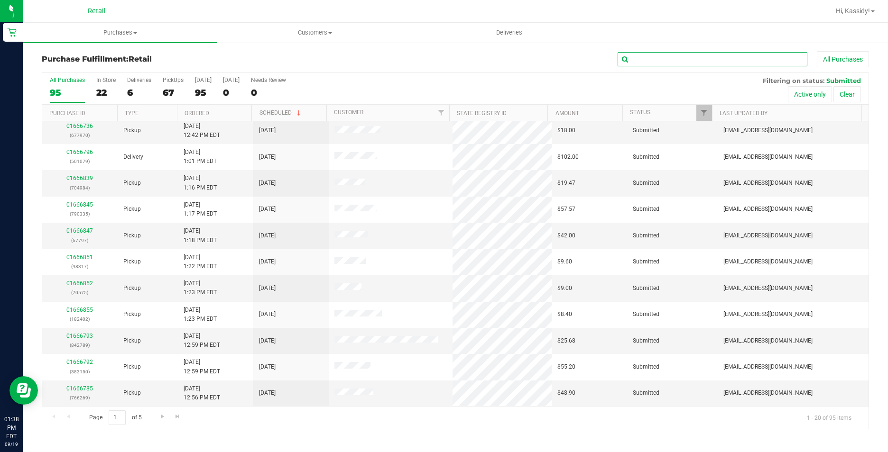
click at [704, 65] on input "text" at bounding box center [712, 59] width 190 height 14
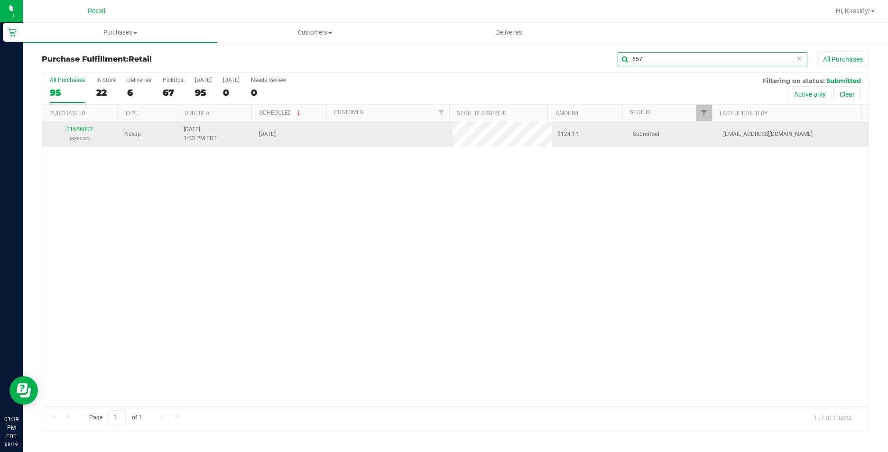
scroll to position [0, 0]
type input "557"
click at [82, 130] on link "01666802" at bounding box center [79, 129] width 27 height 7
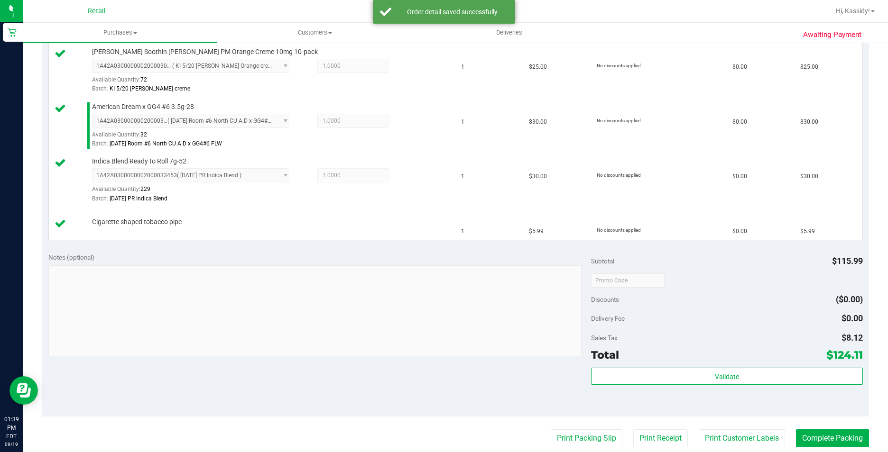
scroll to position [332, 0]
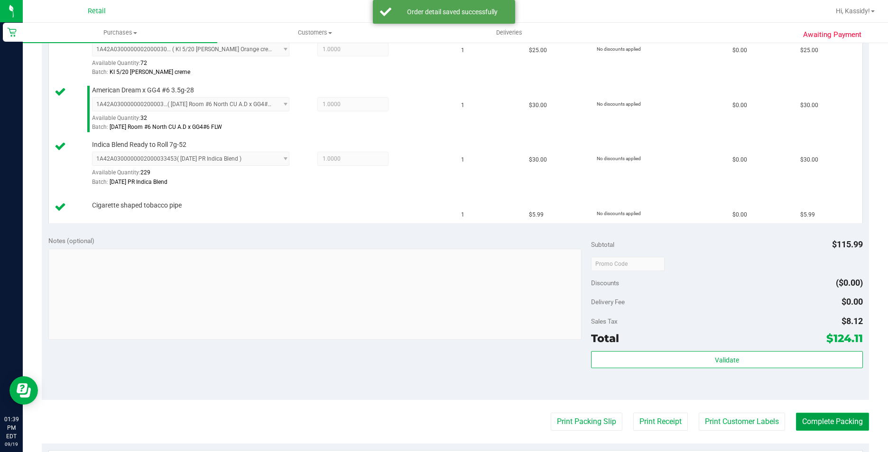
click at [825, 421] on button "Complete Packing" at bounding box center [832, 422] width 73 height 18
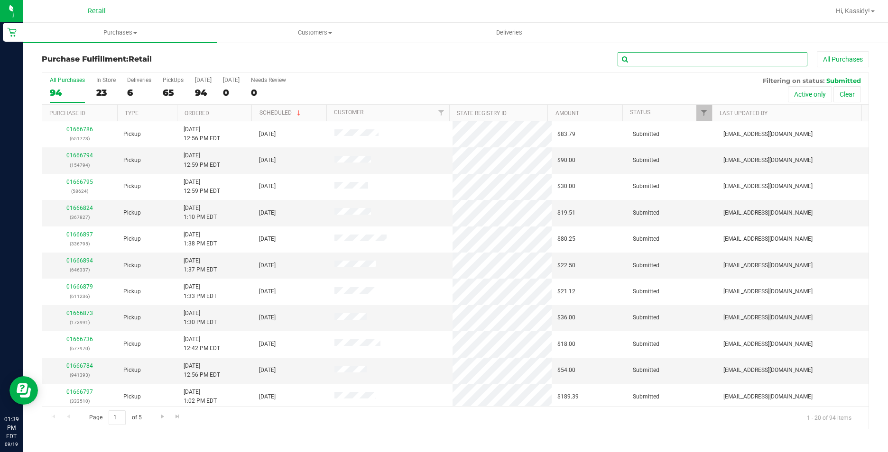
click at [674, 57] on input "text" at bounding box center [712, 59] width 190 height 14
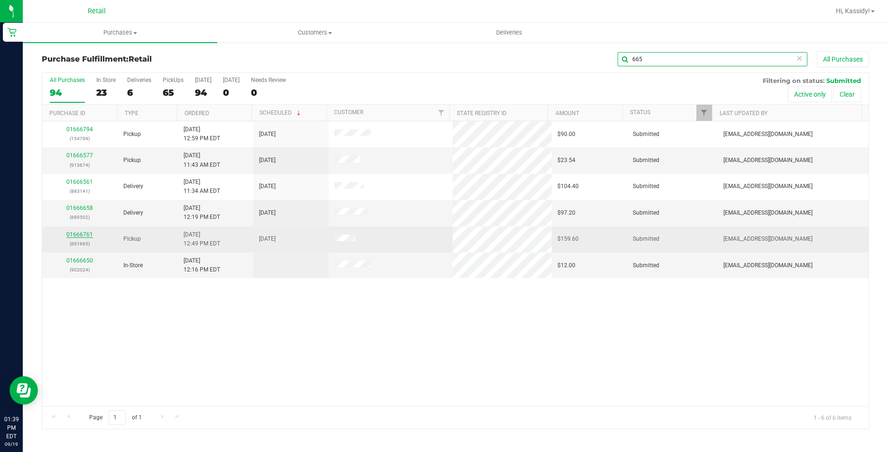
type input "665"
click at [90, 234] on link "01666761" at bounding box center [79, 234] width 27 height 7
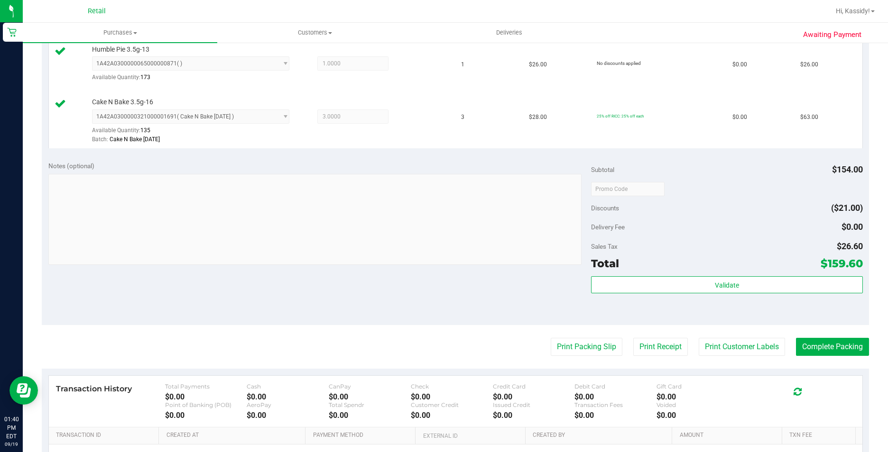
scroll to position [332, 0]
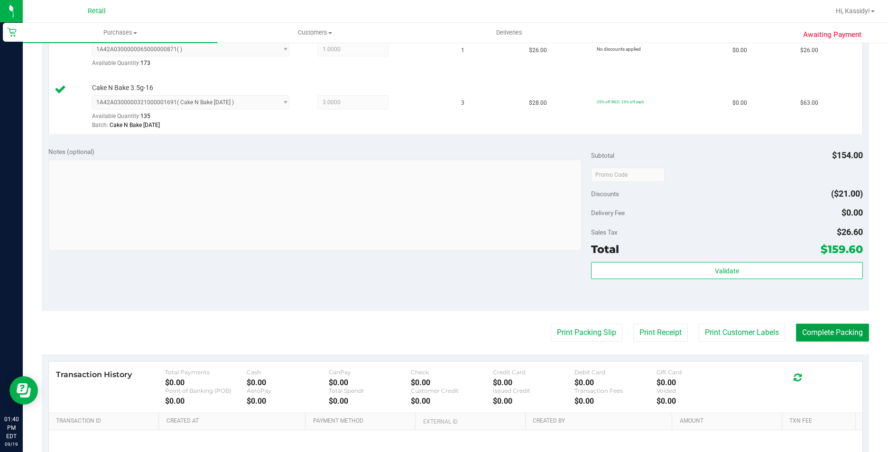
click at [825, 340] on button "Complete Packing" at bounding box center [832, 333] width 73 height 18
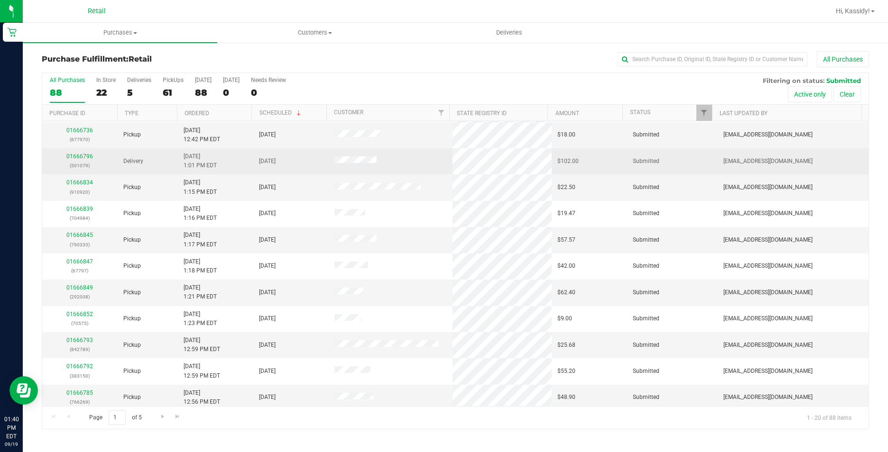
scroll to position [237, 0]
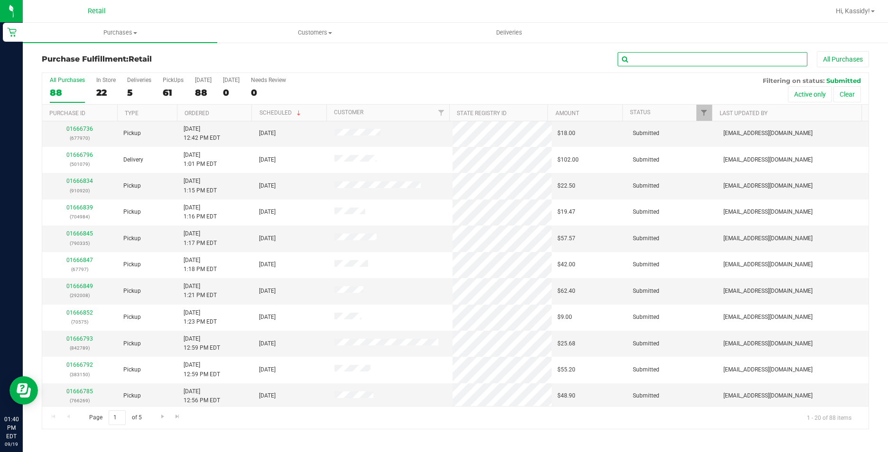
click at [662, 59] on input "text" at bounding box center [712, 59] width 190 height 14
type input "974"
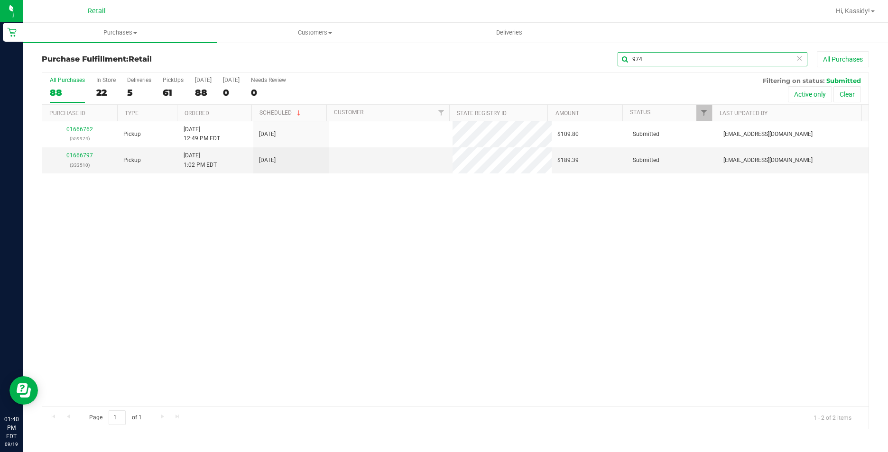
scroll to position [0, 0]
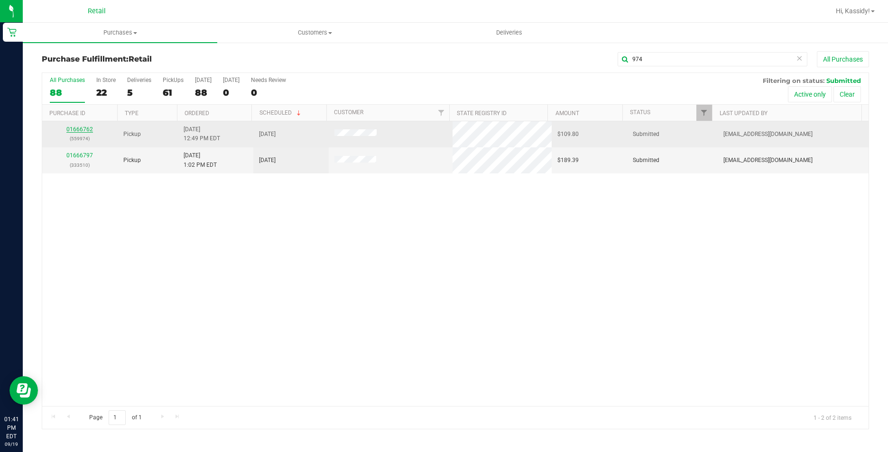
click at [88, 129] on link "01666762" at bounding box center [79, 129] width 27 height 7
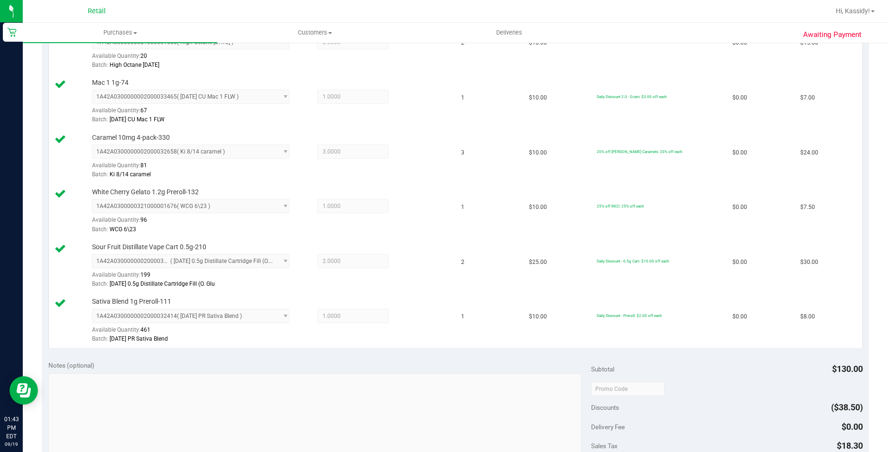
scroll to position [474, 0]
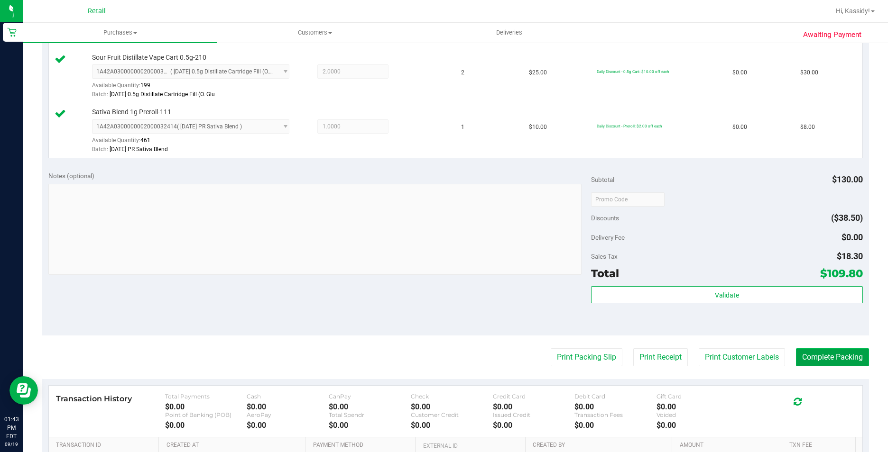
click at [839, 353] on button "Complete Packing" at bounding box center [832, 358] width 73 height 18
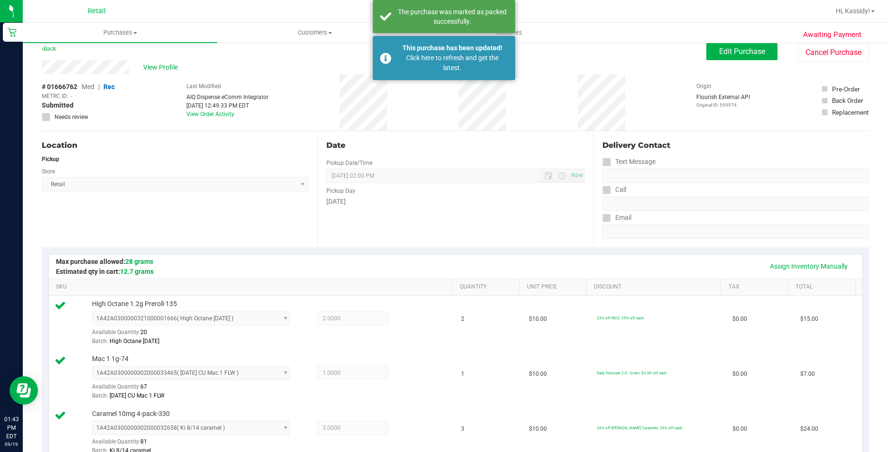
scroll to position [0, 0]
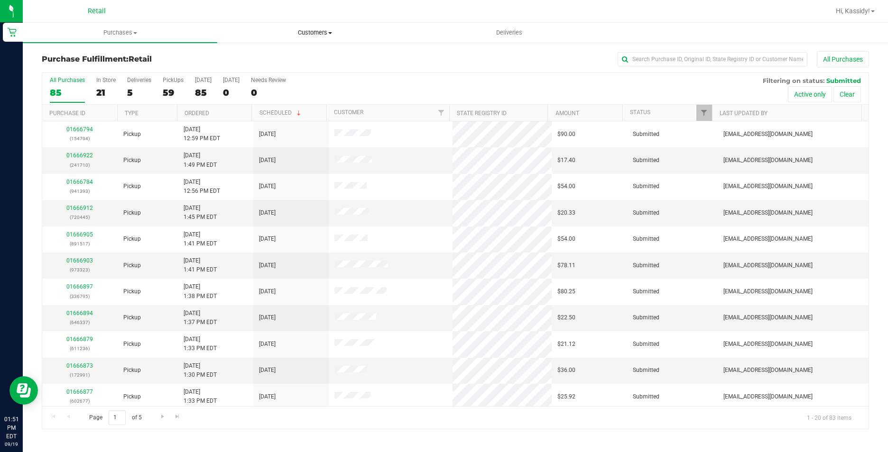
click at [321, 33] on span "Customers" at bounding box center [314, 32] width 193 height 9
click at [269, 60] on span "All customers" at bounding box center [251, 57] width 68 height 8
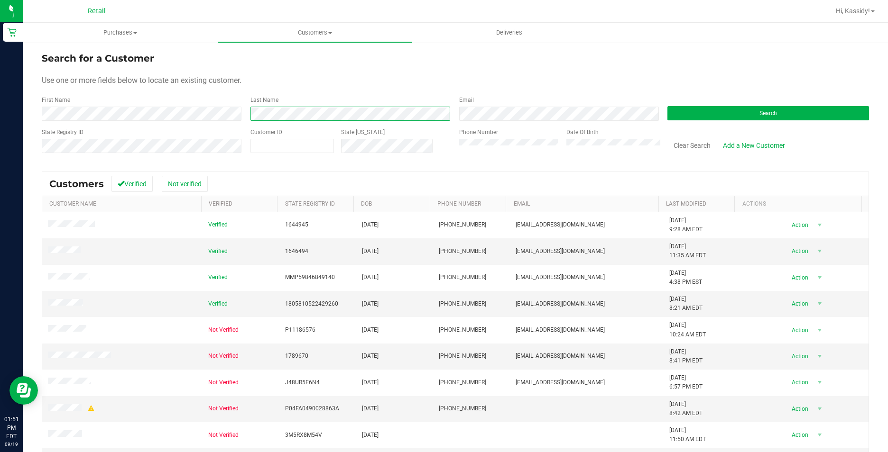
click at [246, 115] on div "Last Name" at bounding box center [347, 108] width 209 height 25
click at [736, 110] on button "Search" at bounding box center [768, 113] width 202 height 14
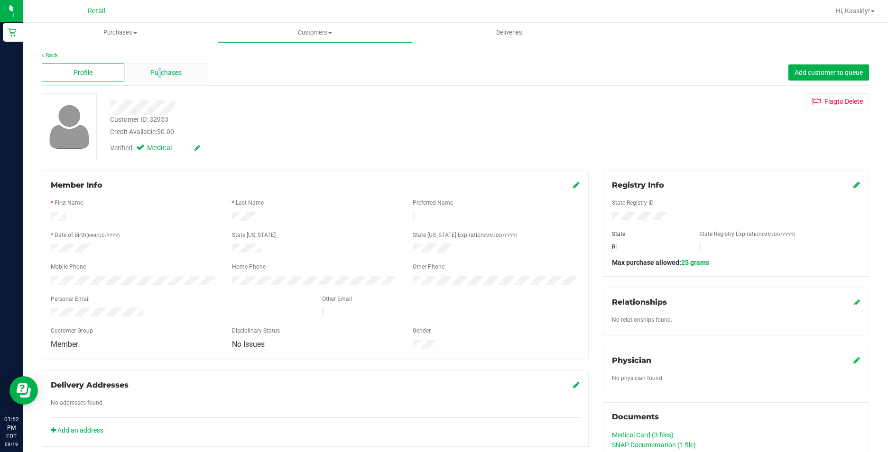
click at [159, 67] on div "Purchases" at bounding box center [165, 73] width 83 height 18
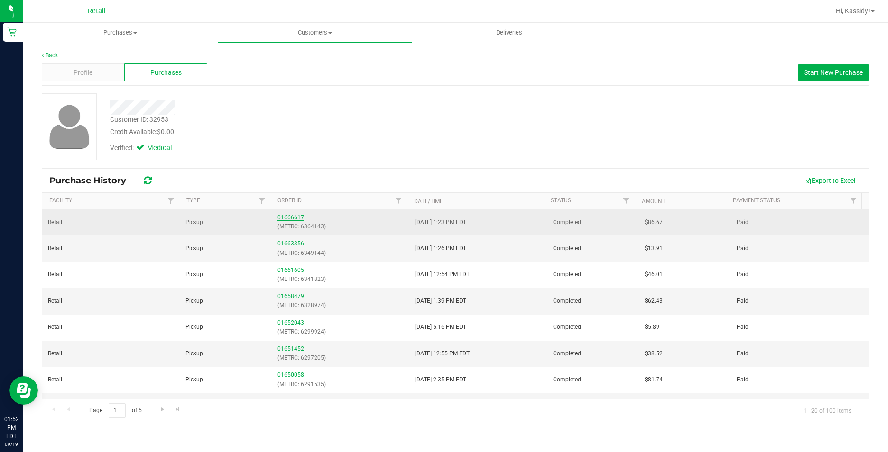
click at [294, 219] on link "01666617" at bounding box center [290, 217] width 27 height 7
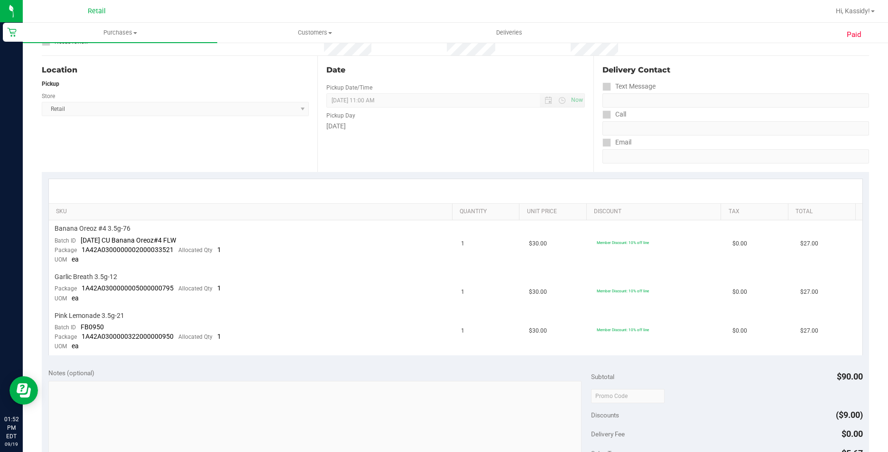
scroll to position [415, 0]
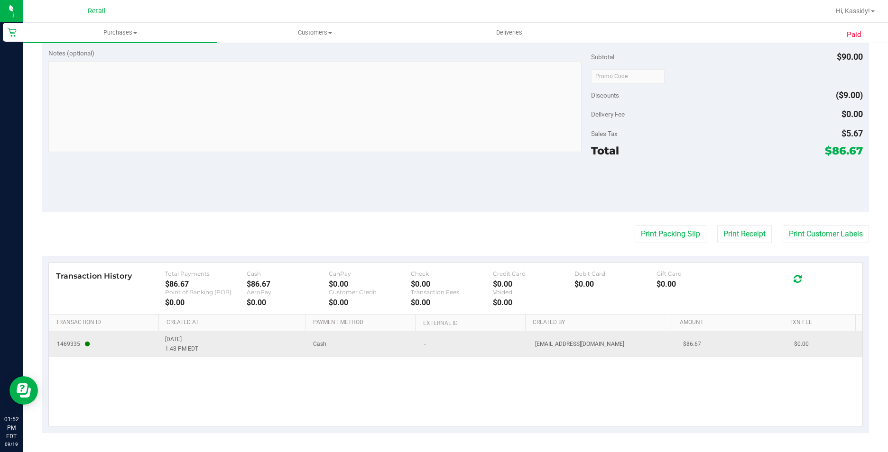
click at [123, 348] on span "1469335" at bounding box center [105, 344] width 100 height 9
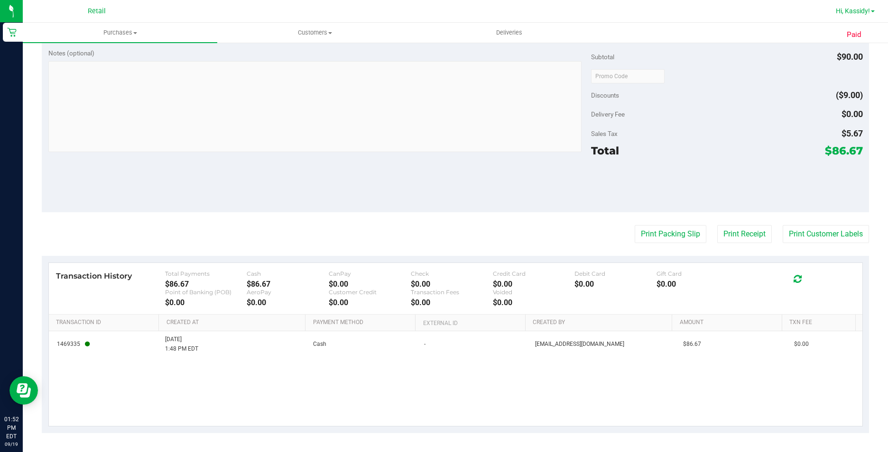
click at [866, 9] on span "Hi, Kassidy!" at bounding box center [853, 11] width 34 height 8
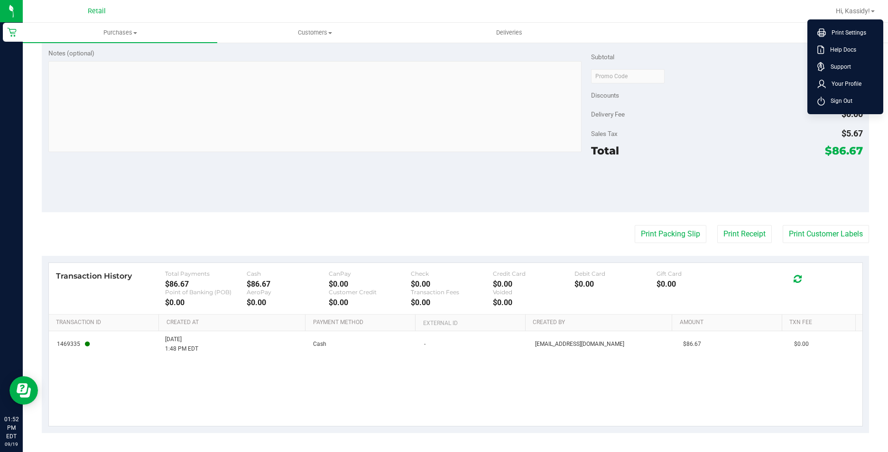
click at [851, 102] on li "Sign Out" at bounding box center [844, 100] width 71 height 17
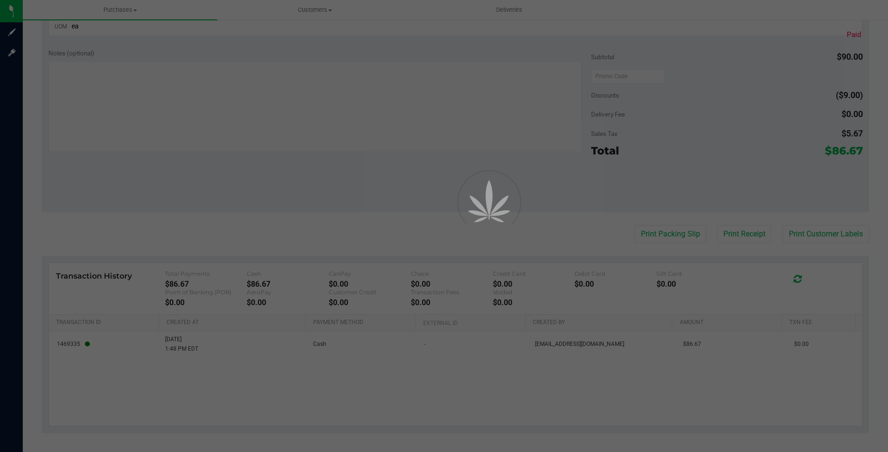
scroll to position [392, 0]
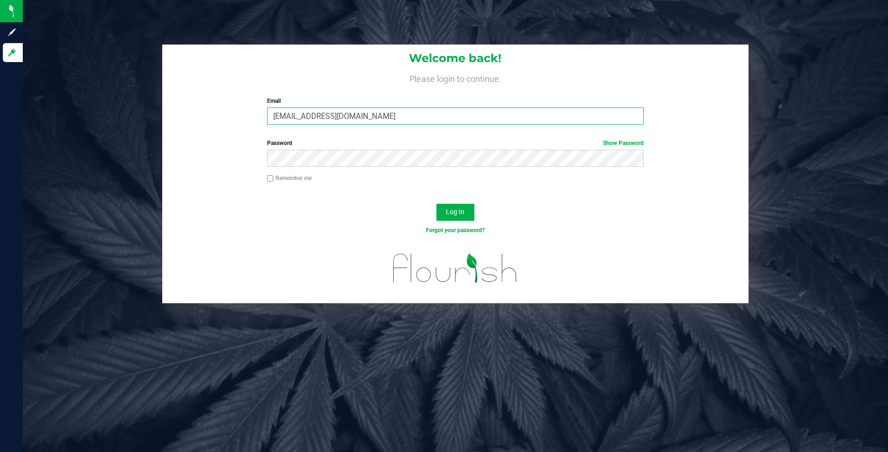
drag, startPoint x: 308, startPoint y: 117, endPoint x: 220, endPoint y: 111, distance: 88.4
click at [223, 117] on div "Welcome back! Please login to continue. Email Kbernardo@slatercenter.com Requir…" at bounding box center [455, 89] width 586 height 88
type input "dgodsoe@slatercenter.com"
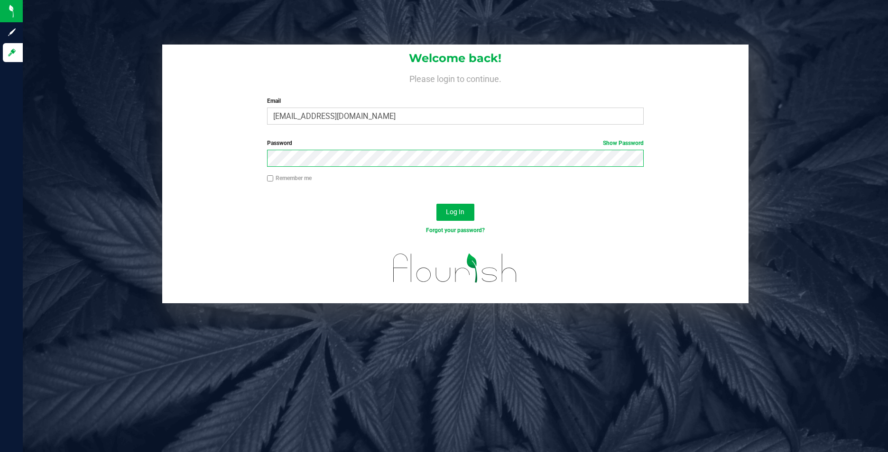
click at [246, 162] on div "Password Show Password" at bounding box center [455, 156] width 586 height 35
click at [436, 204] on button "Log In" at bounding box center [455, 212] width 38 height 17
